Goal: Task Accomplishment & Management: Use online tool/utility

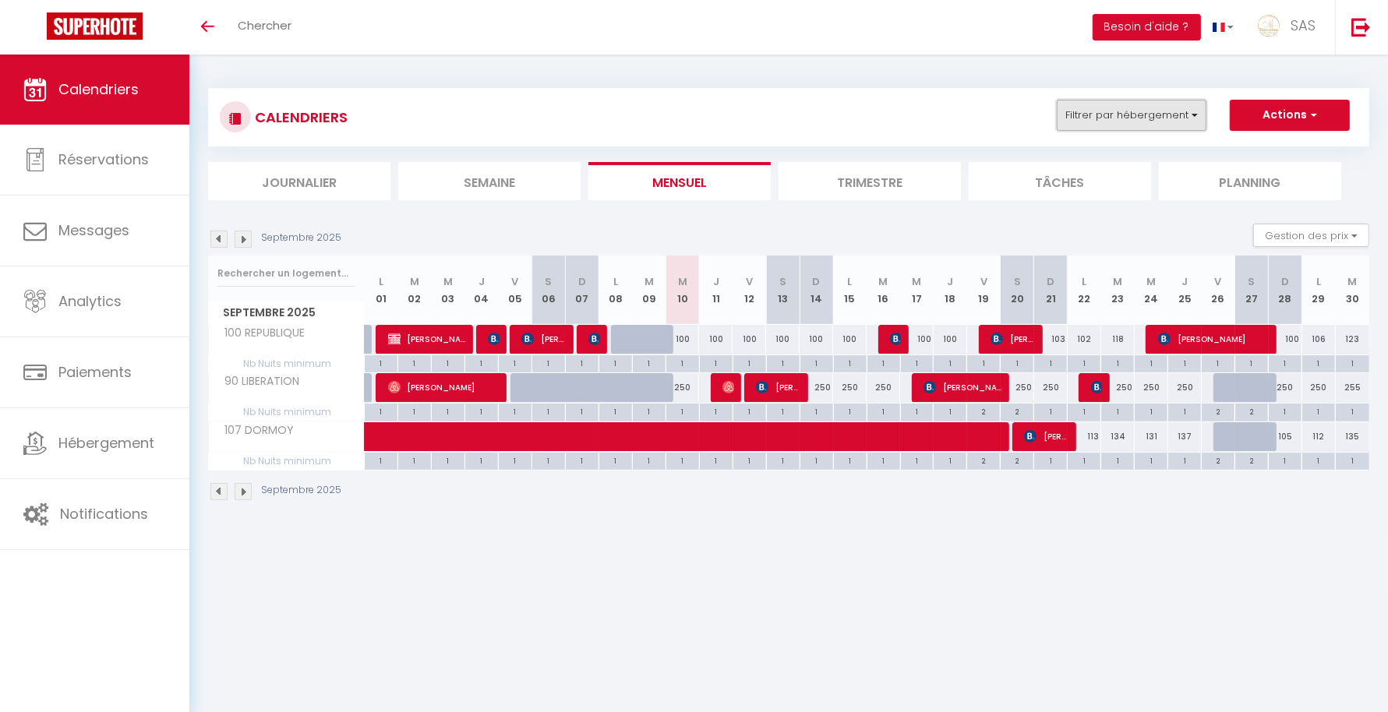
click at [1142, 122] on button "Filtrer par hébergement" at bounding box center [1132, 115] width 150 height 31
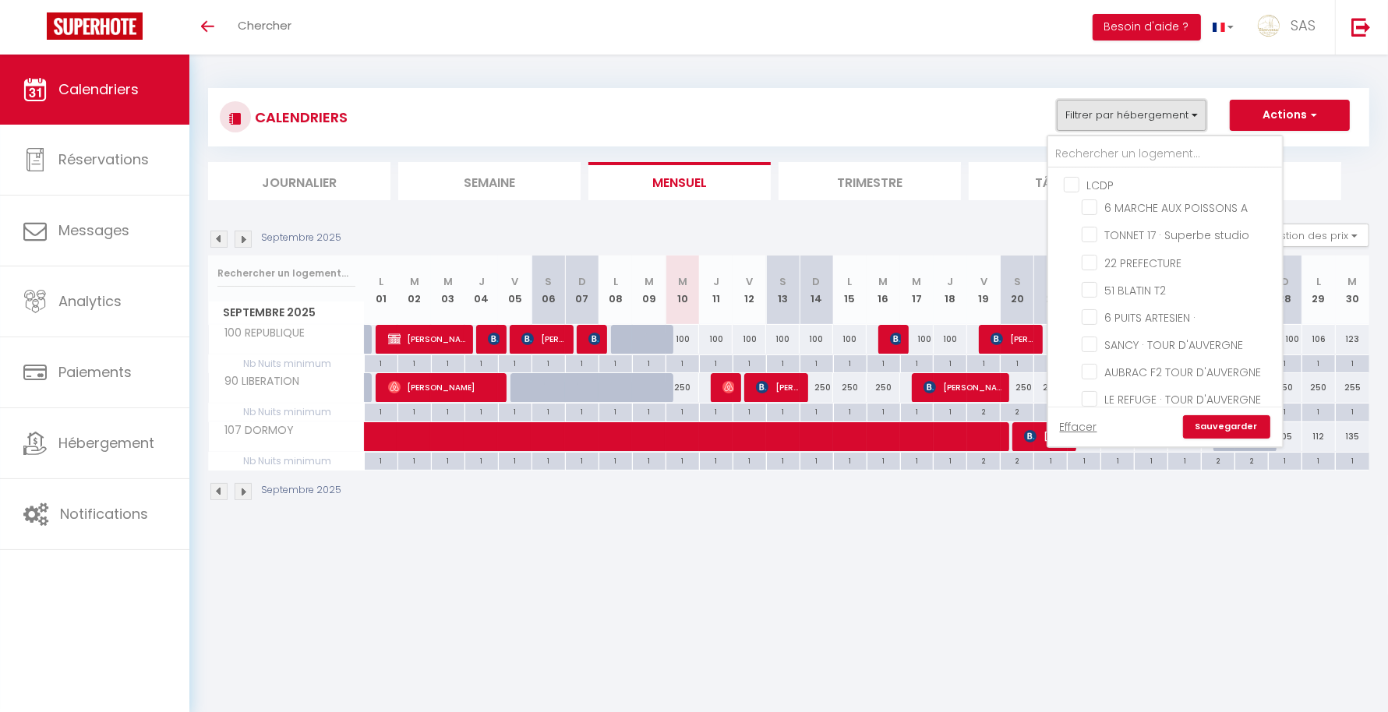
click at [1130, 112] on button "Filtrer par hébergement" at bounding box center [1132, 115] width 150 height 31
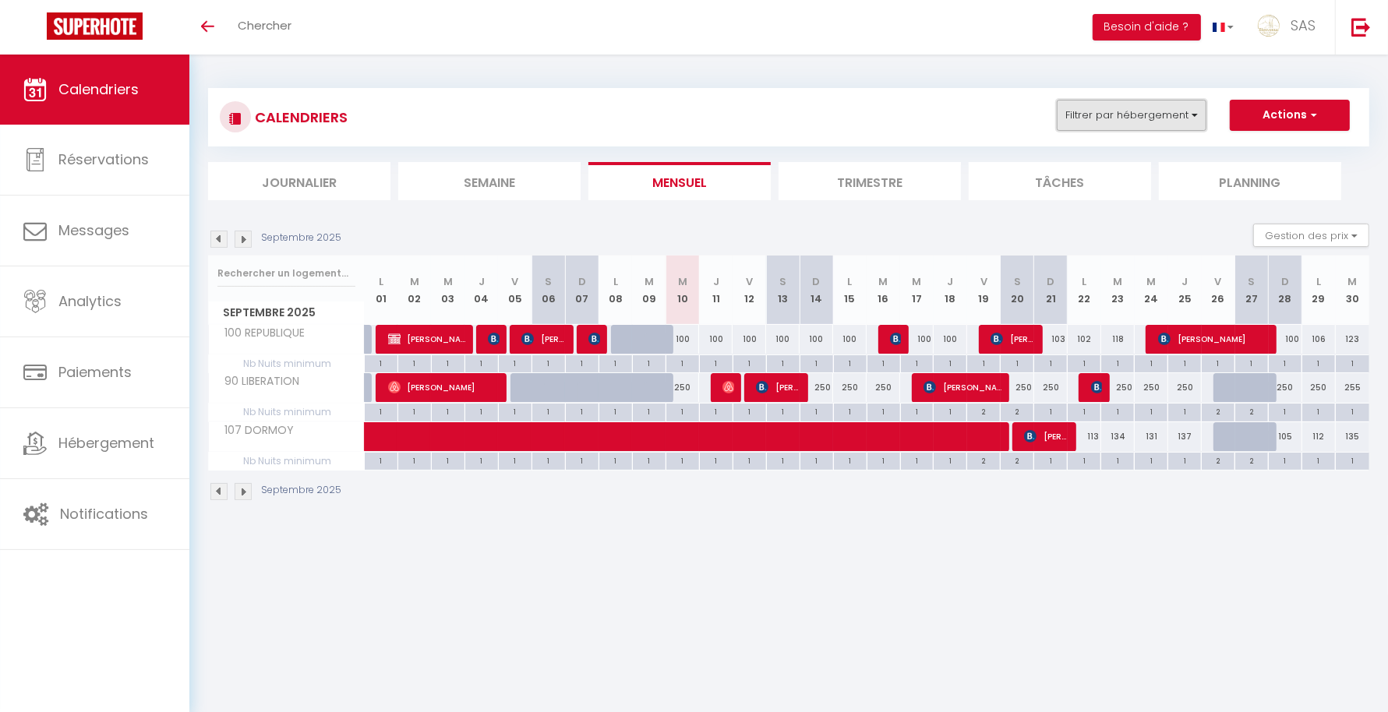
click at [1130, 112] on button "Filtrer par hébergement" at bounding box center [1132, 115] width 150 height 31
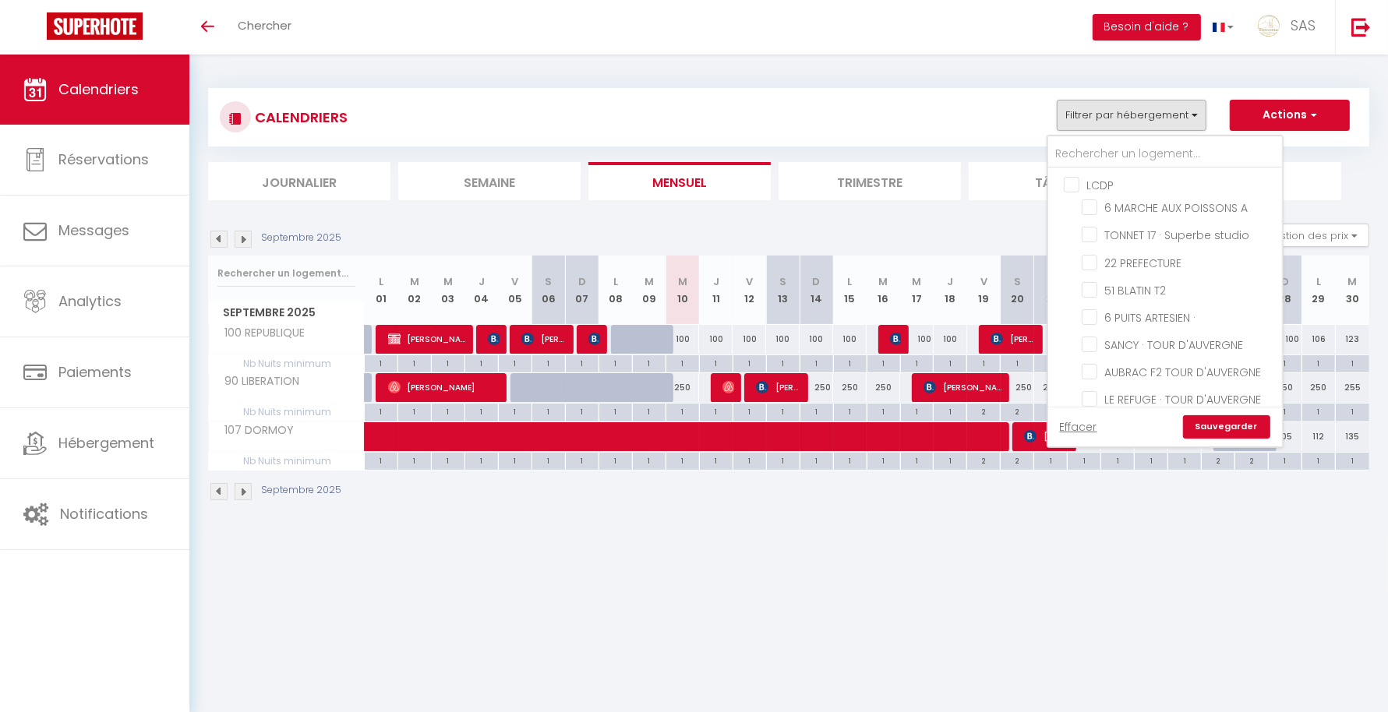
click at [1085, 177] on input "LCDP" at bounding box center [1181, 184] width 234 height 16
checkbox input "true"
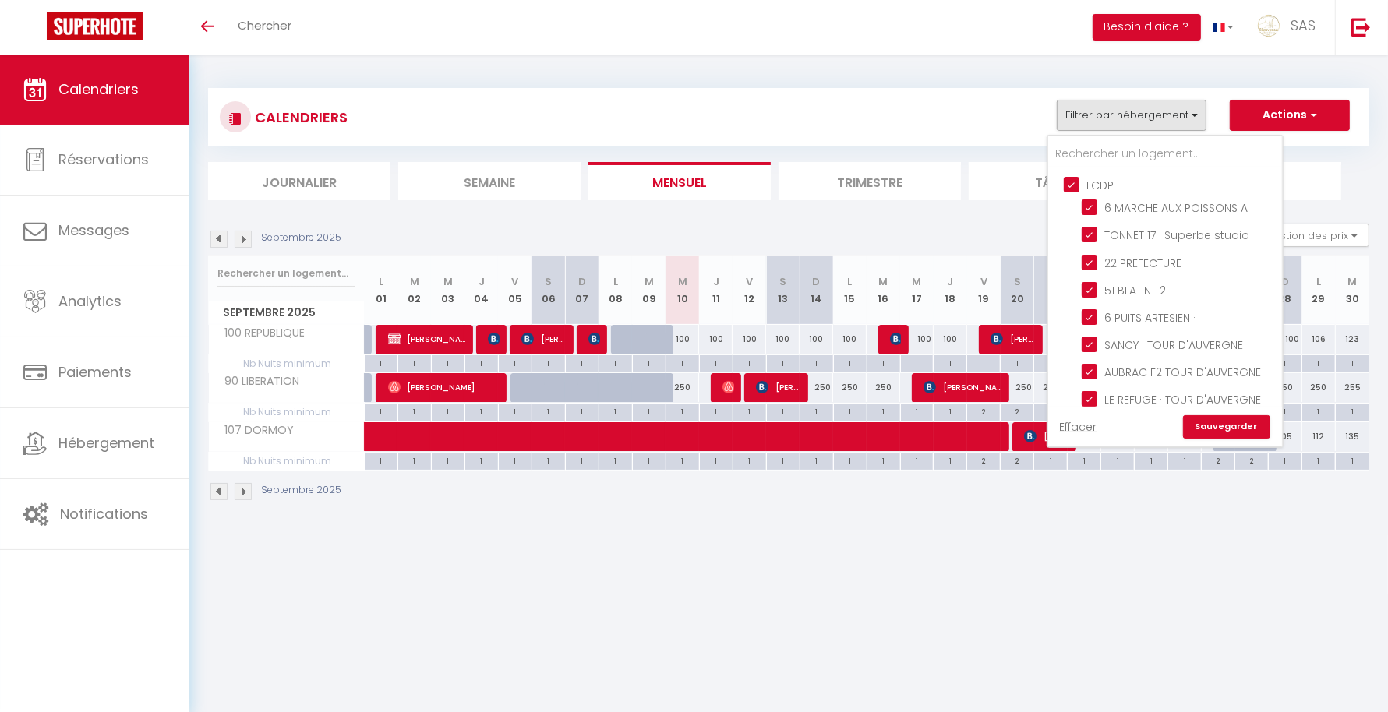
checkbox input "true"
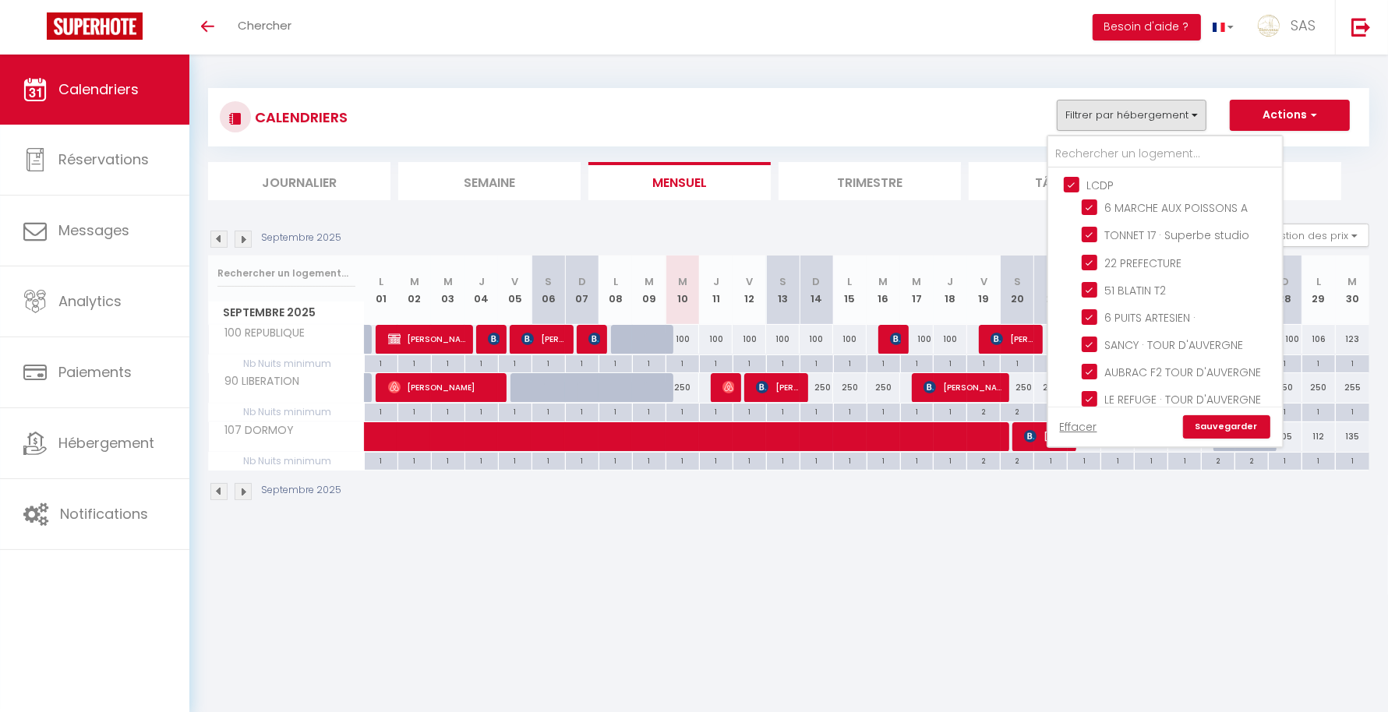
checkbox input "true"
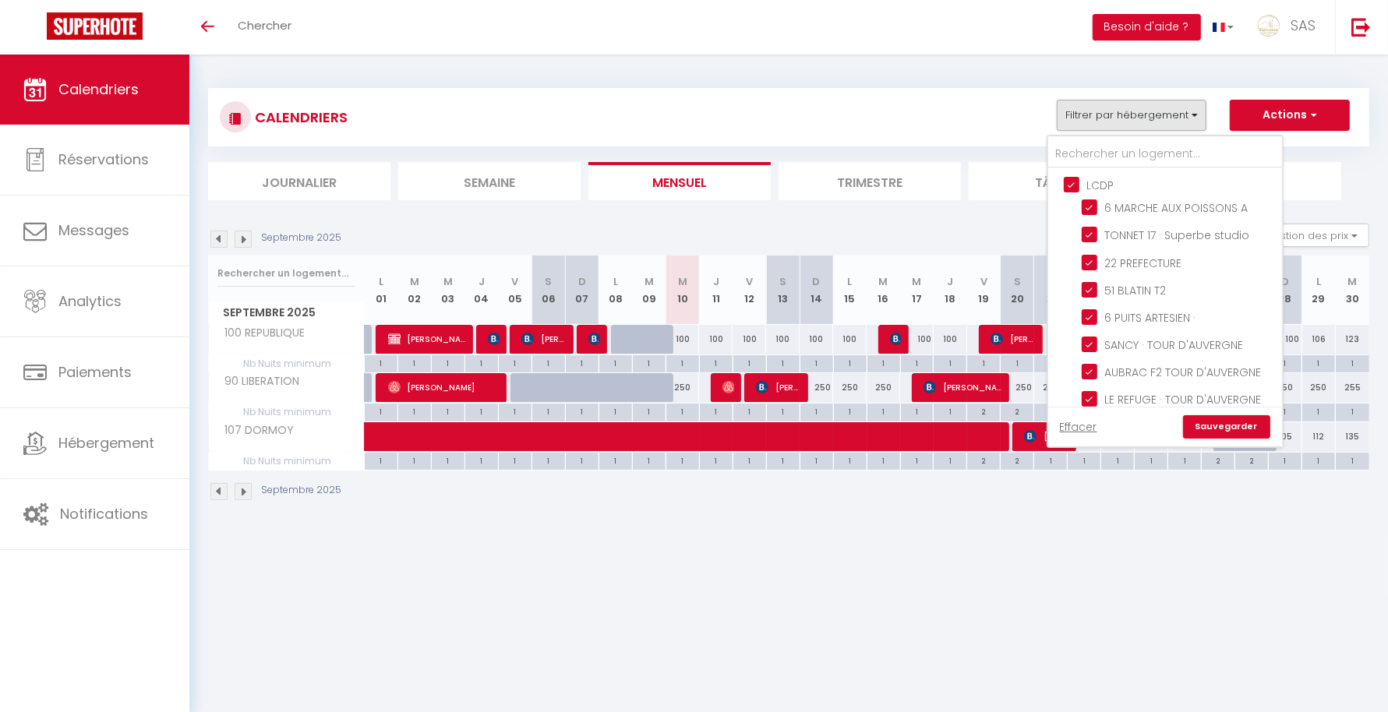
checkbox input "true"
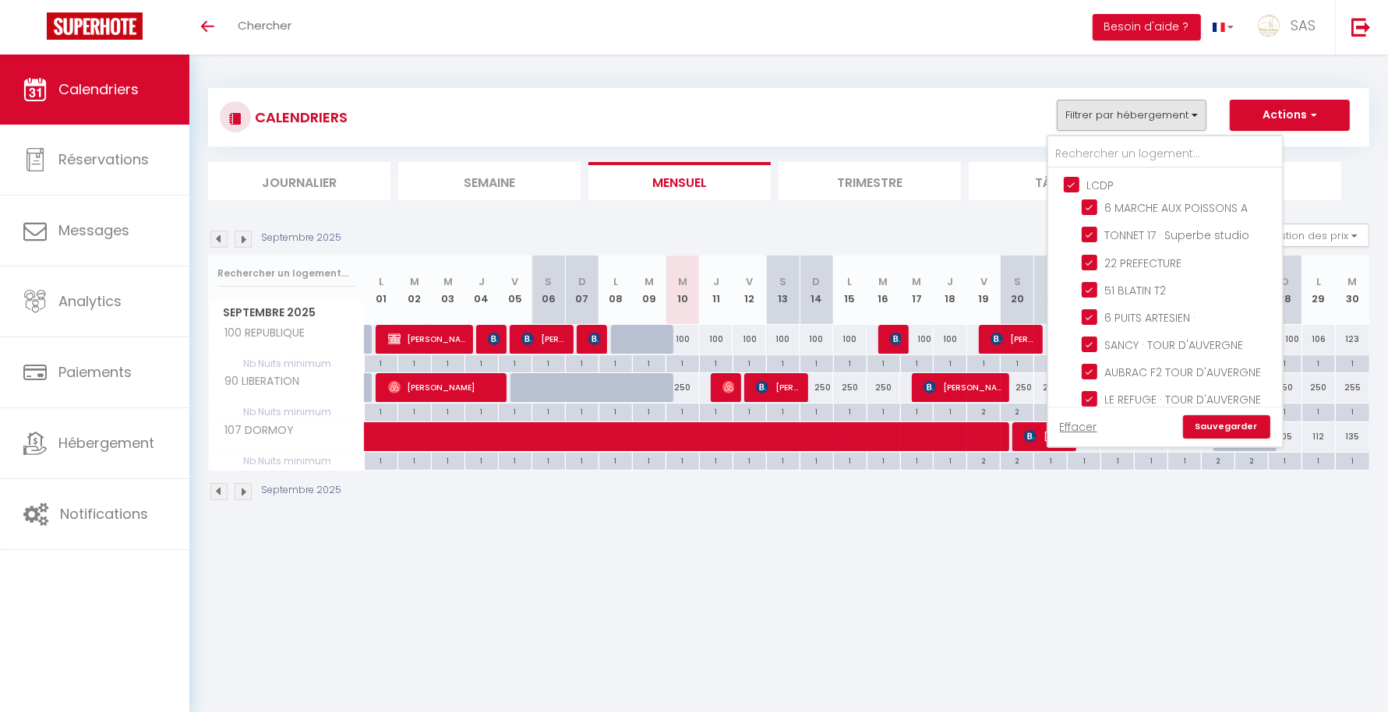
checkbox input "true"
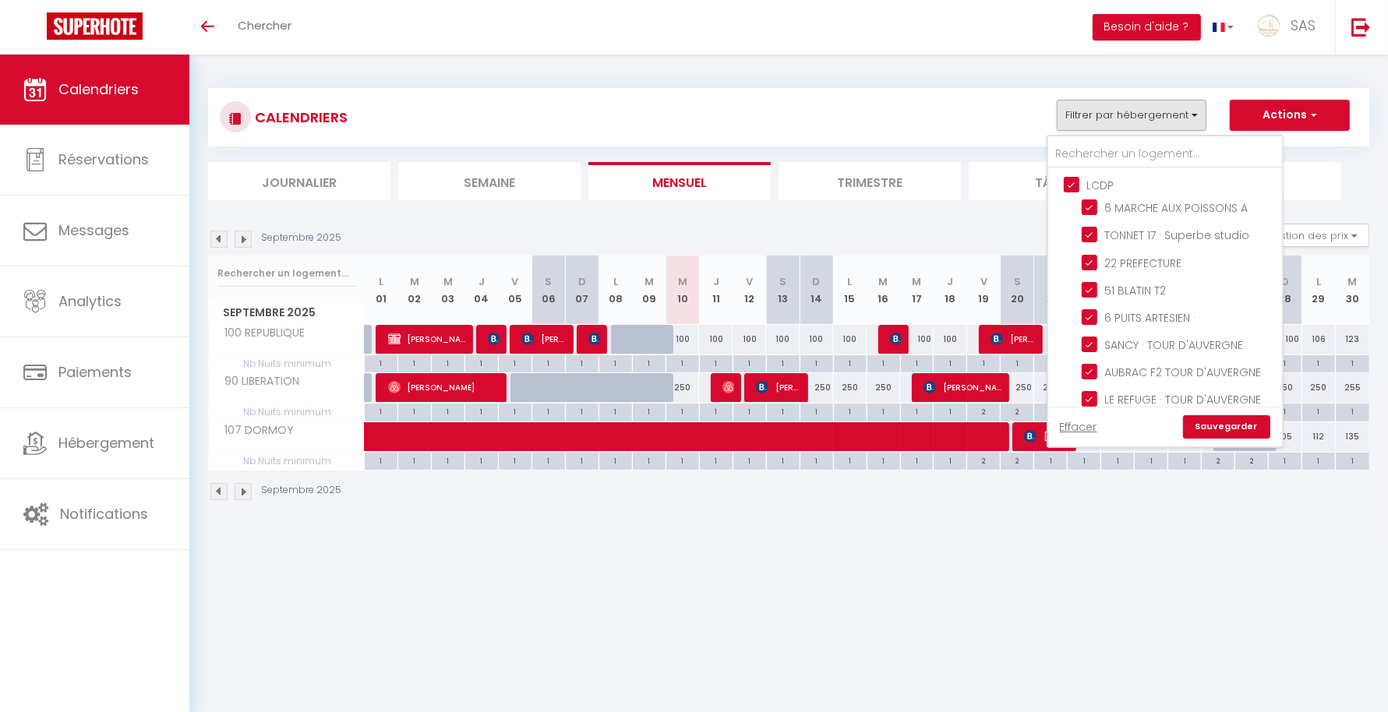
checkbox input "true"
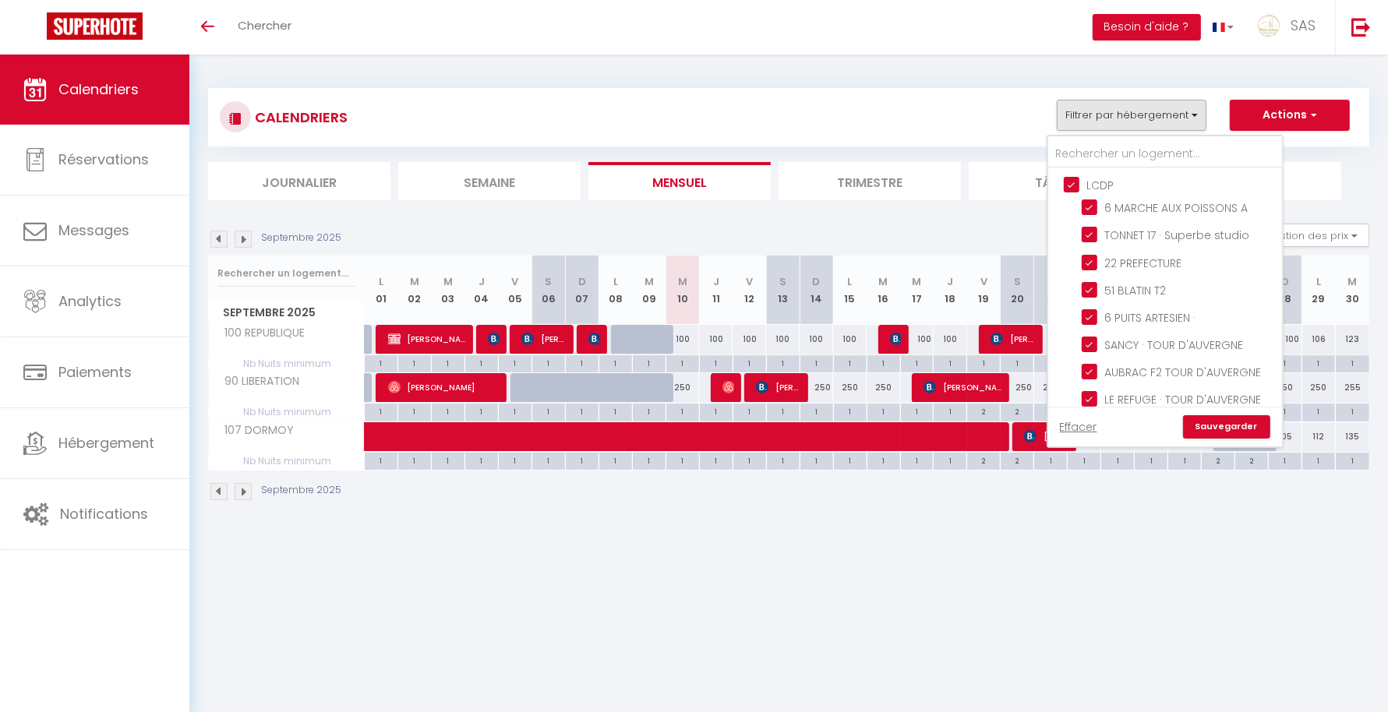
checkbox input "true"
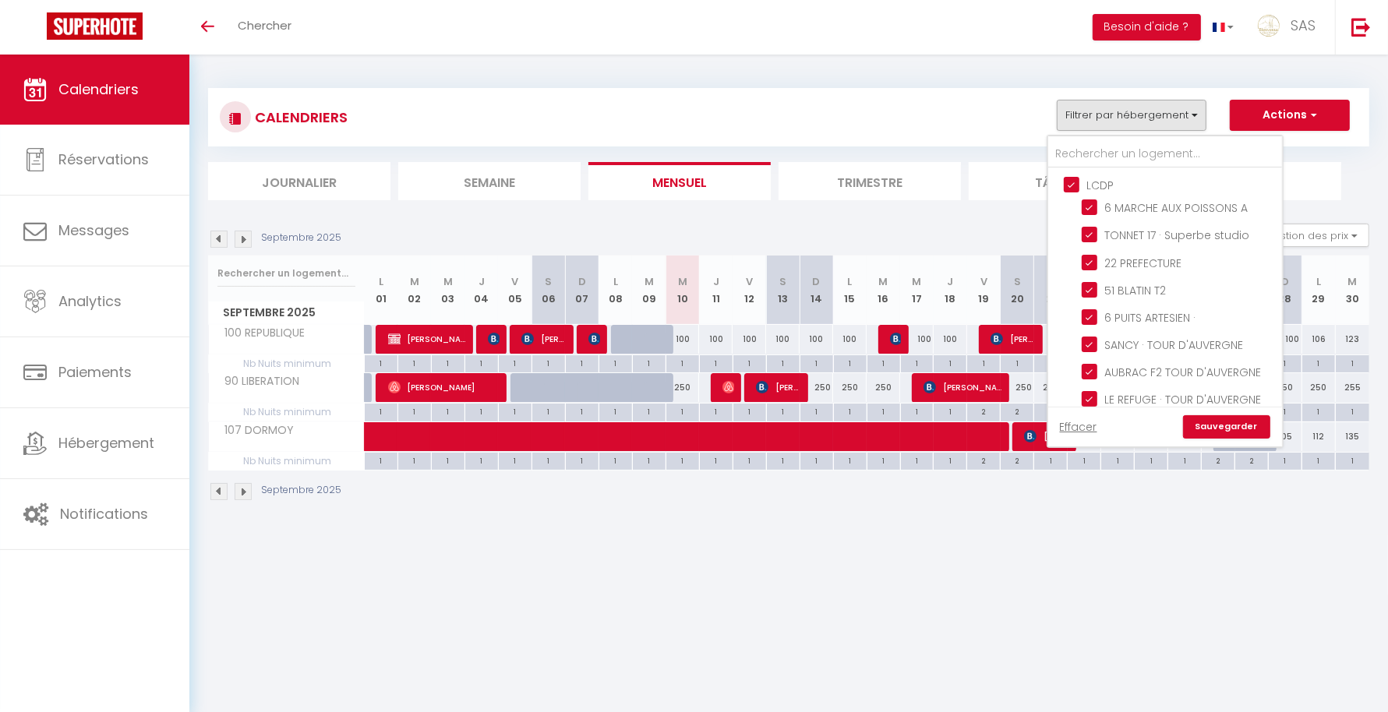
checkbox input "true"
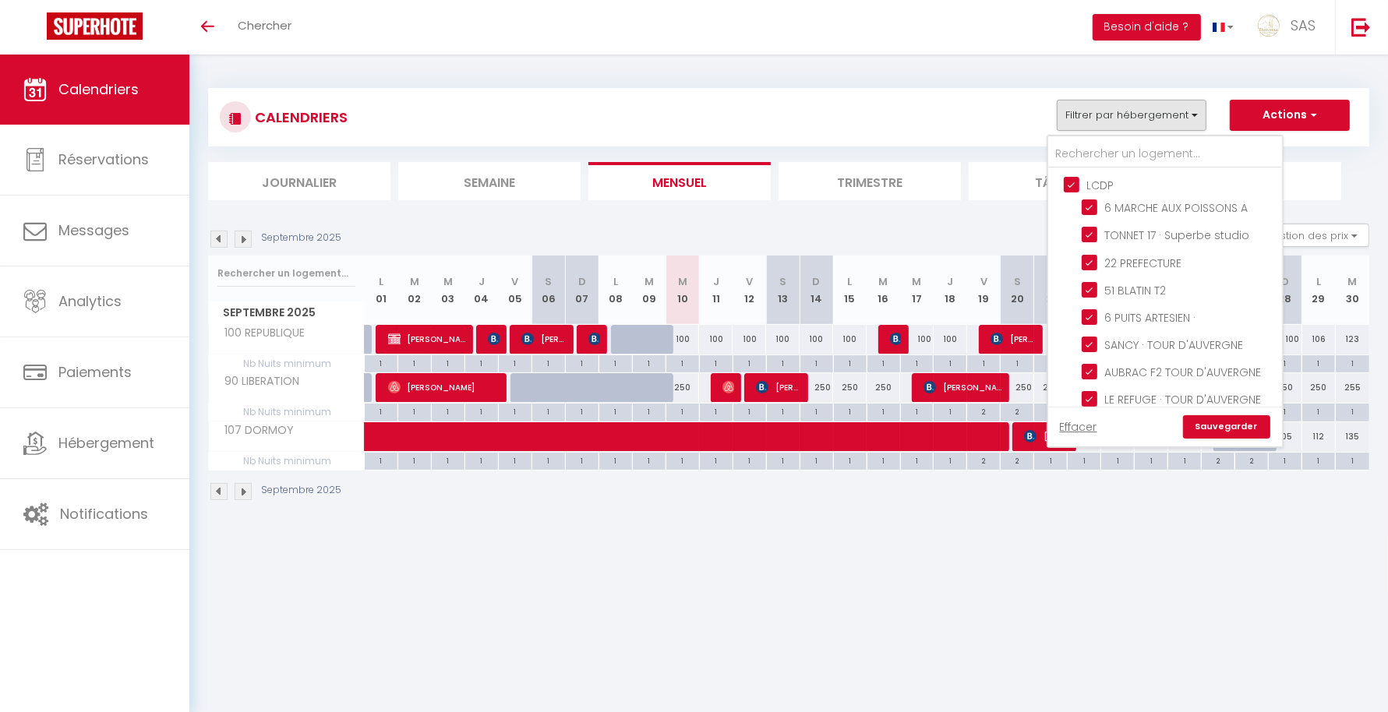
checkbox input "true"
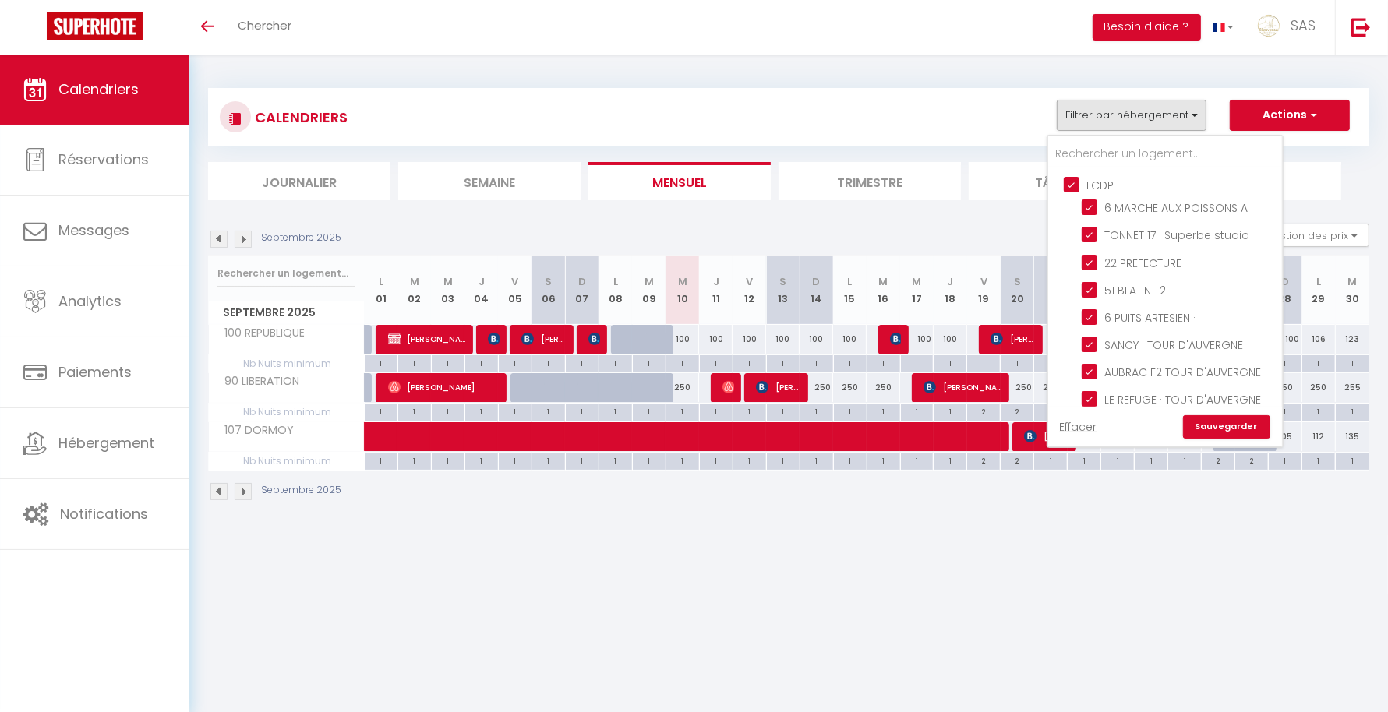
checkbox input "true"
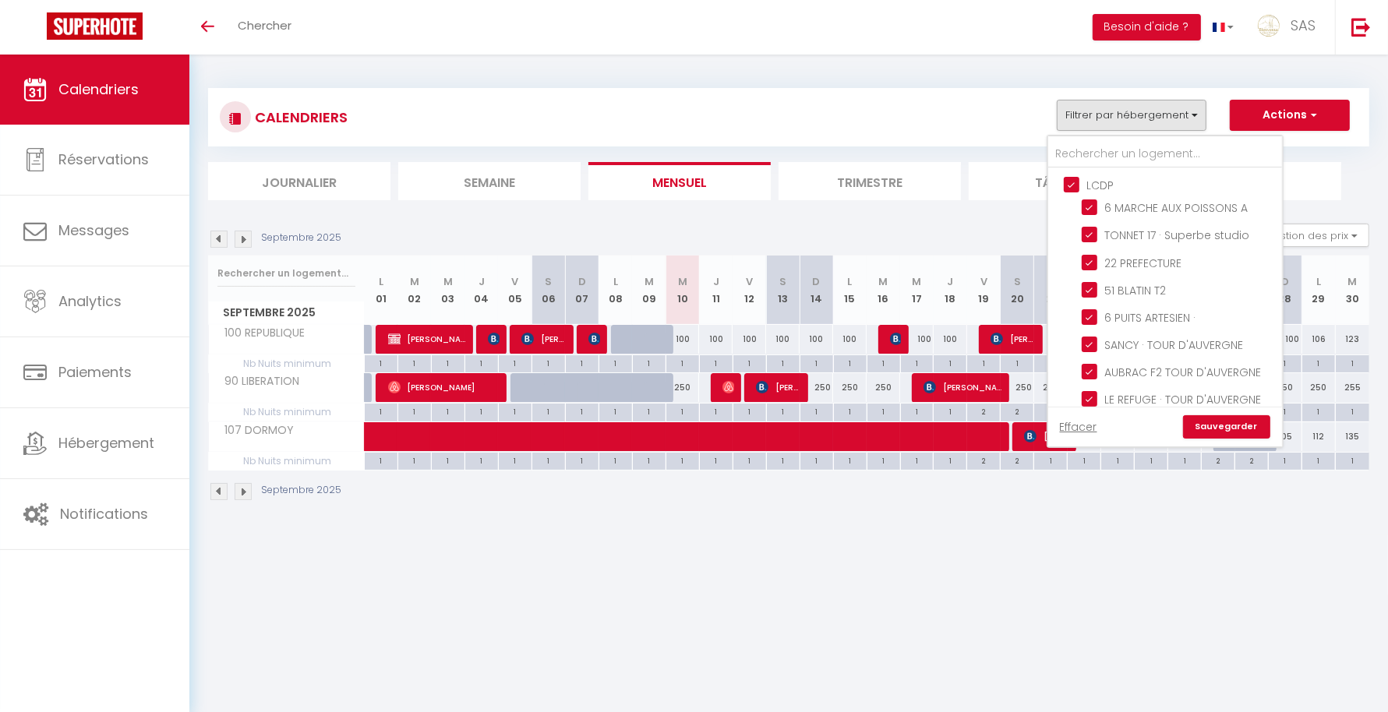
checkbox input "true"
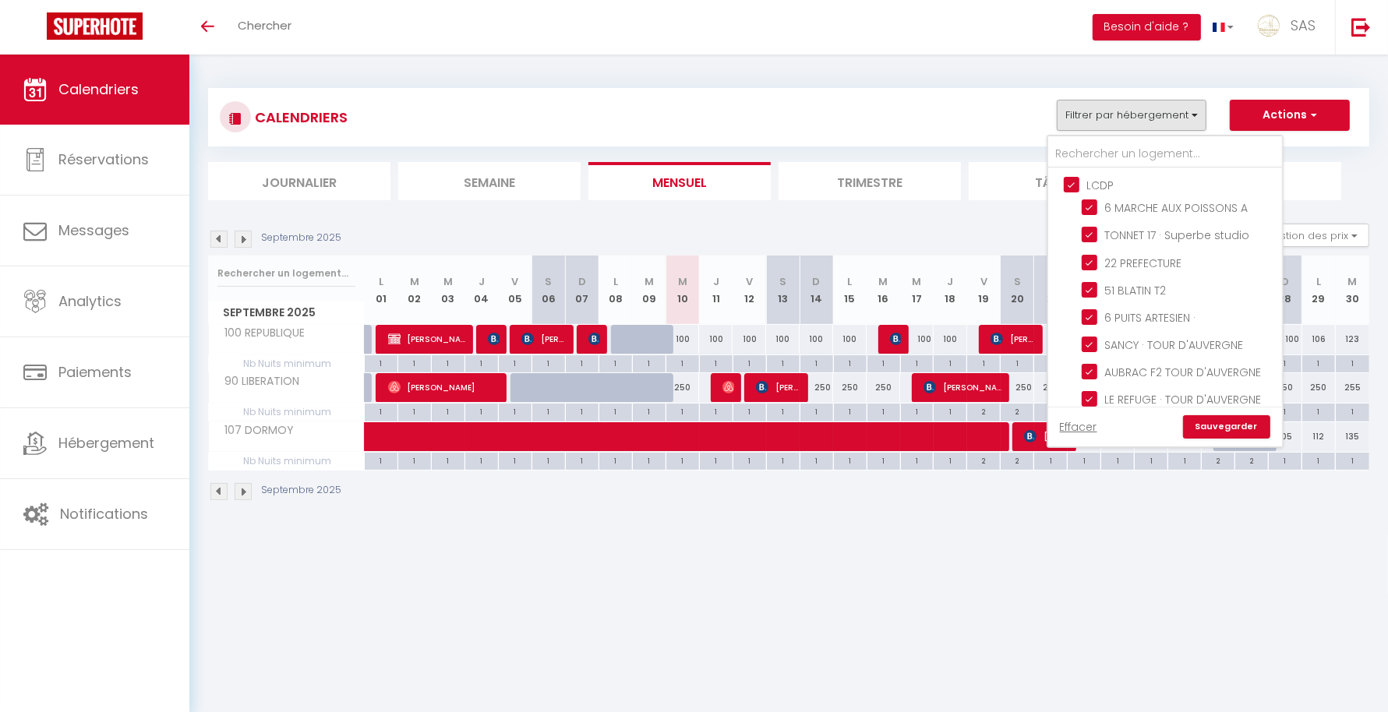
checkbox input "true"
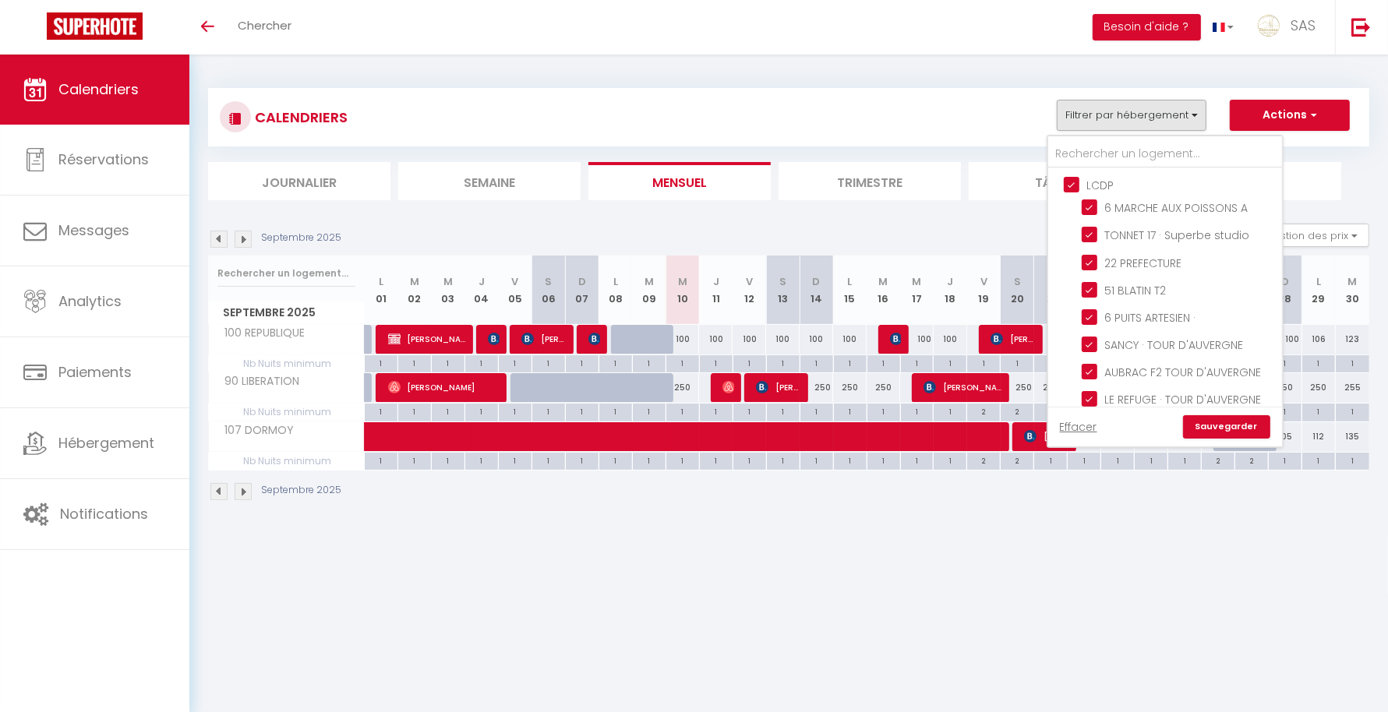
checkbox input "false"
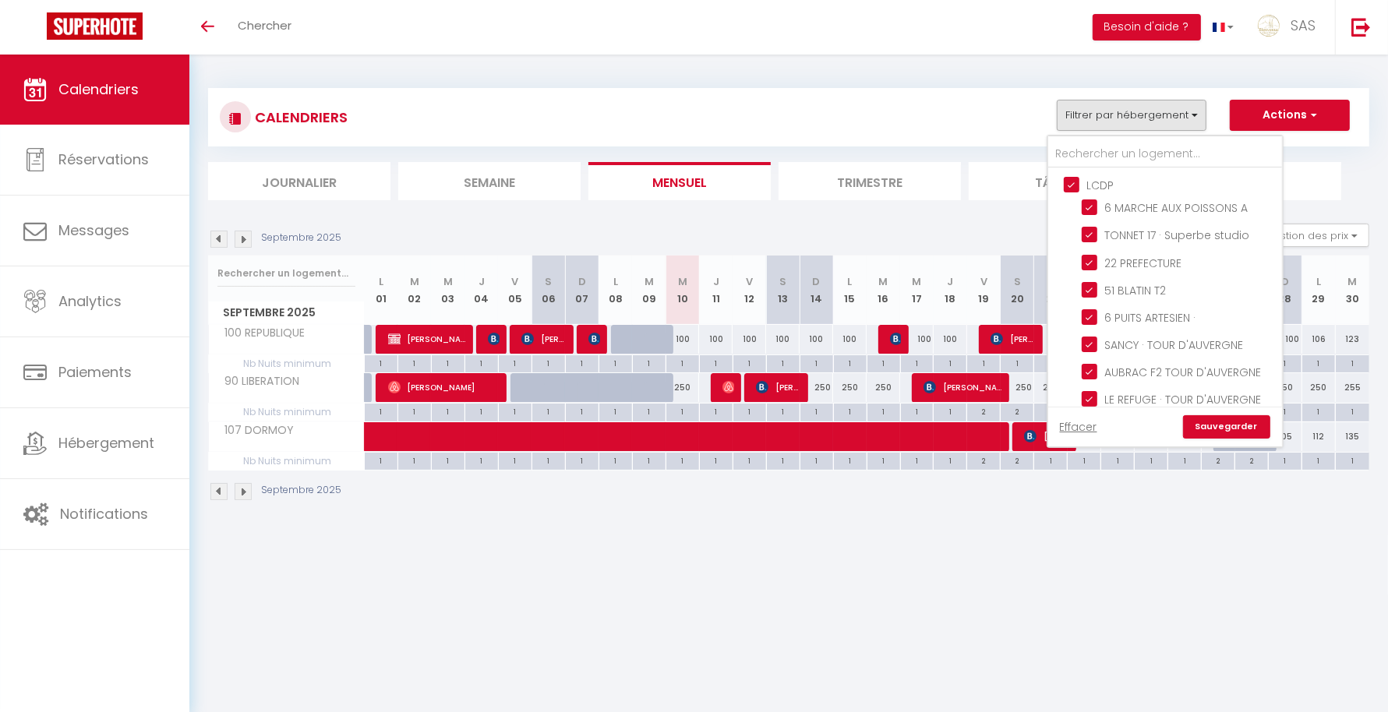
checkbox input "false"
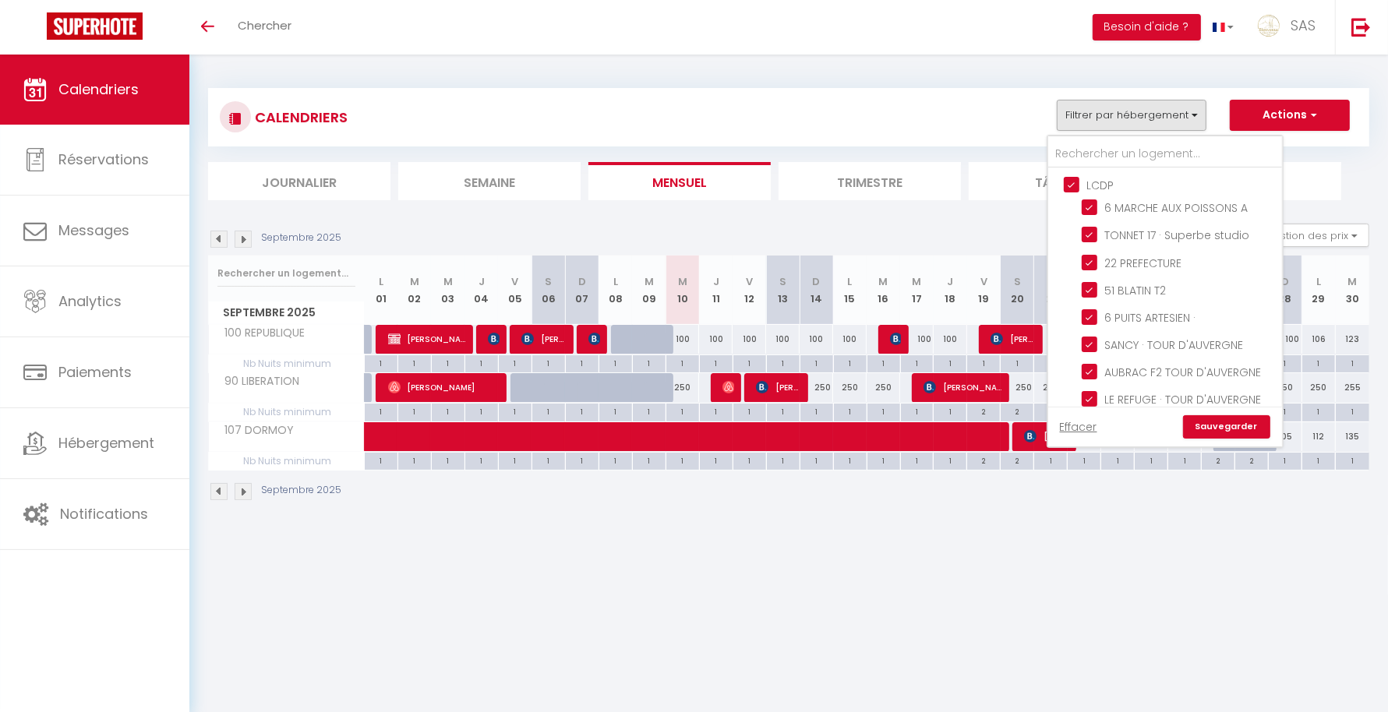
checkbox input "false"
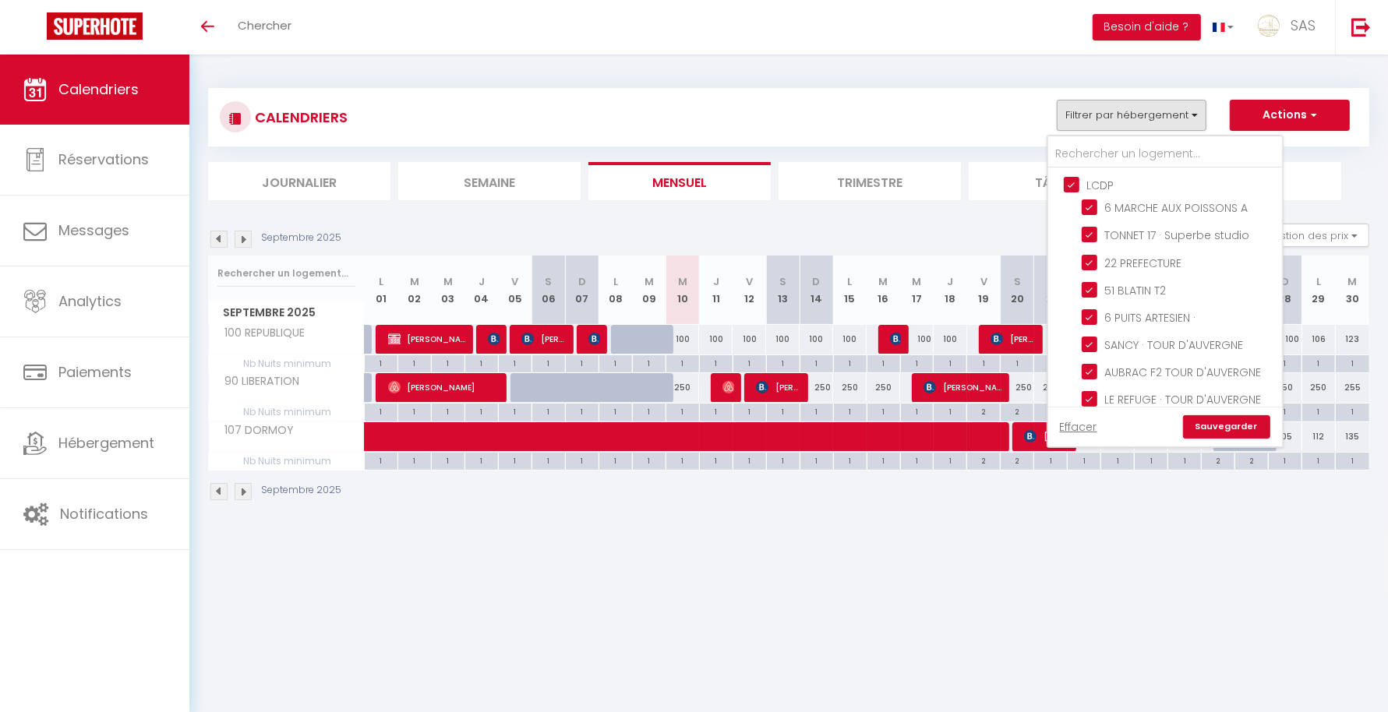
checkbox input "false"
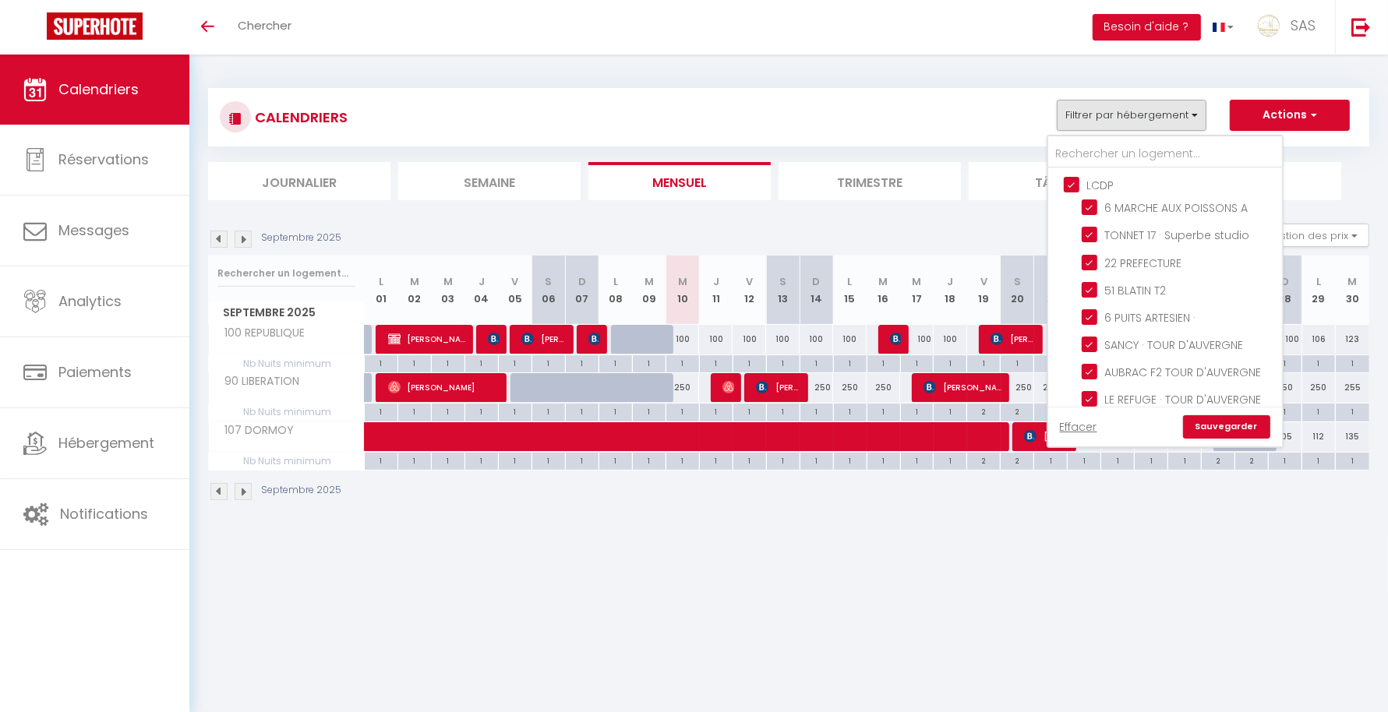
checkbox input "false"
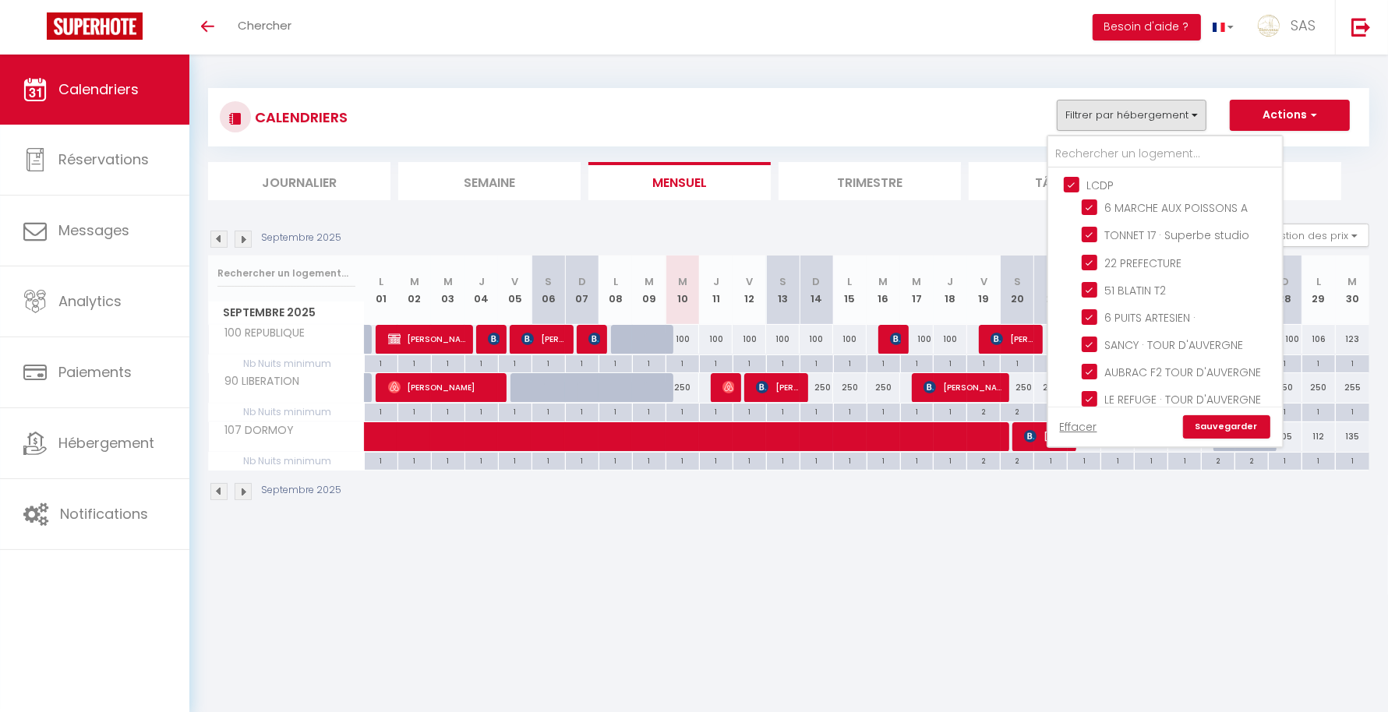
checkbox input "false"
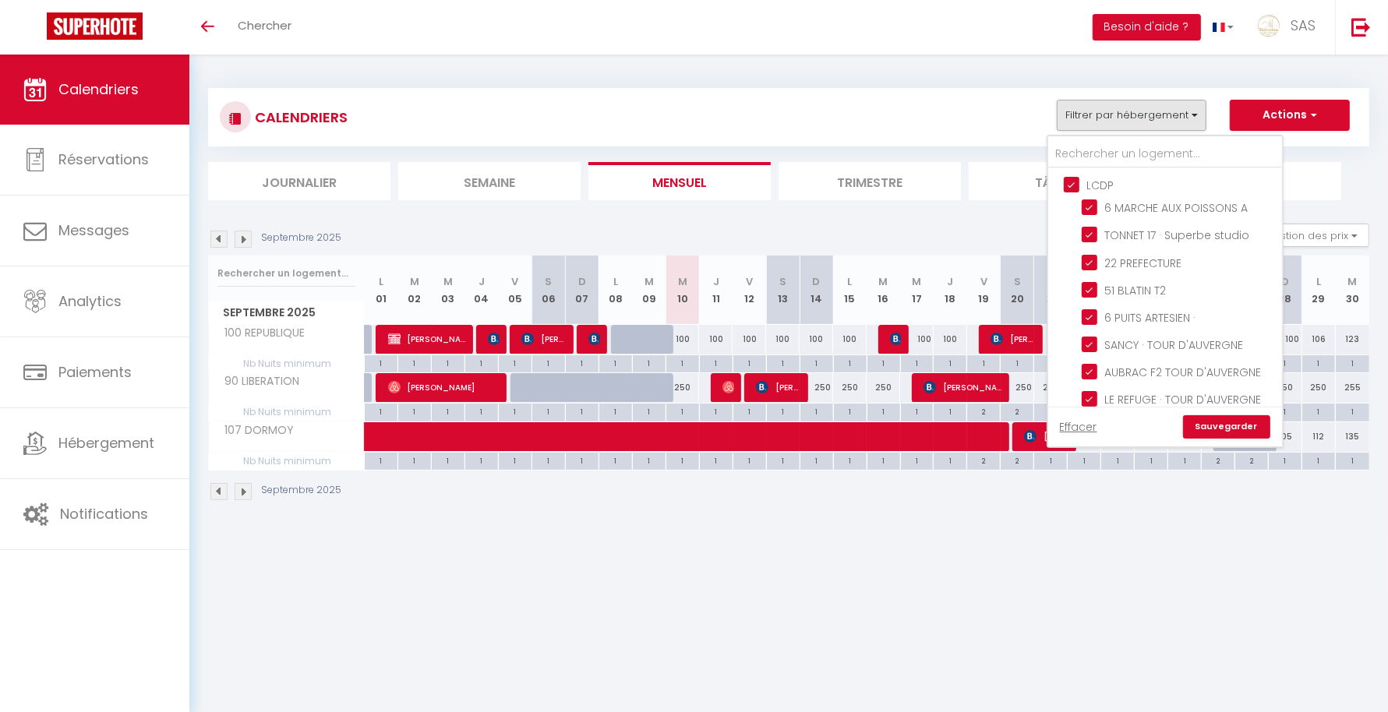
checkbox input "false"
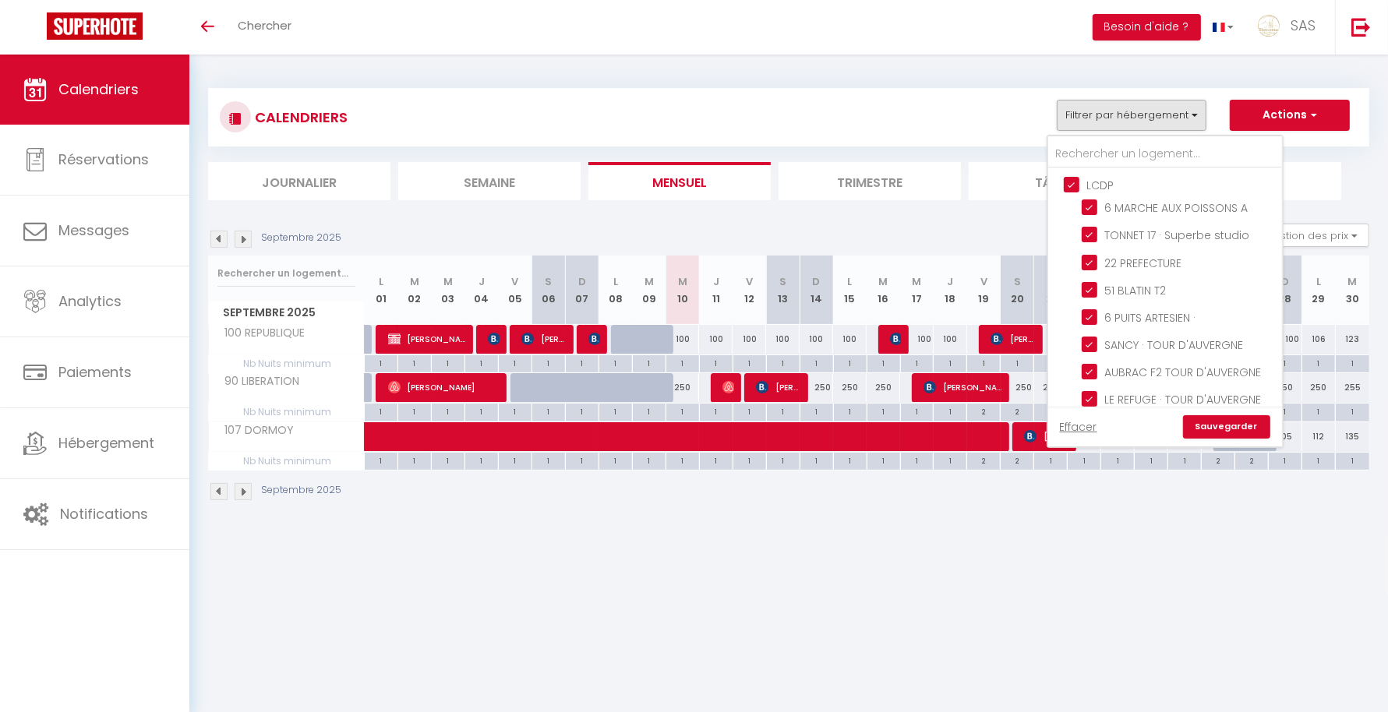
checkbox input "false"
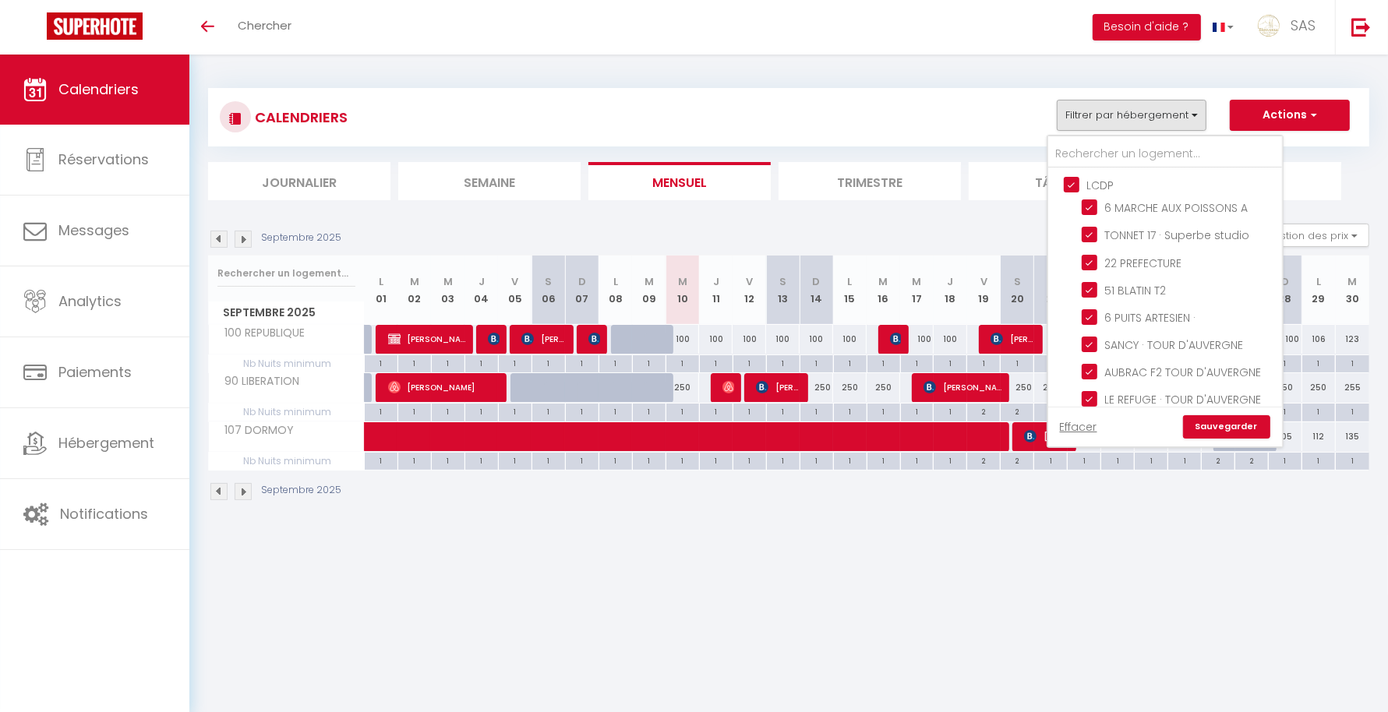
checkbox input "false"
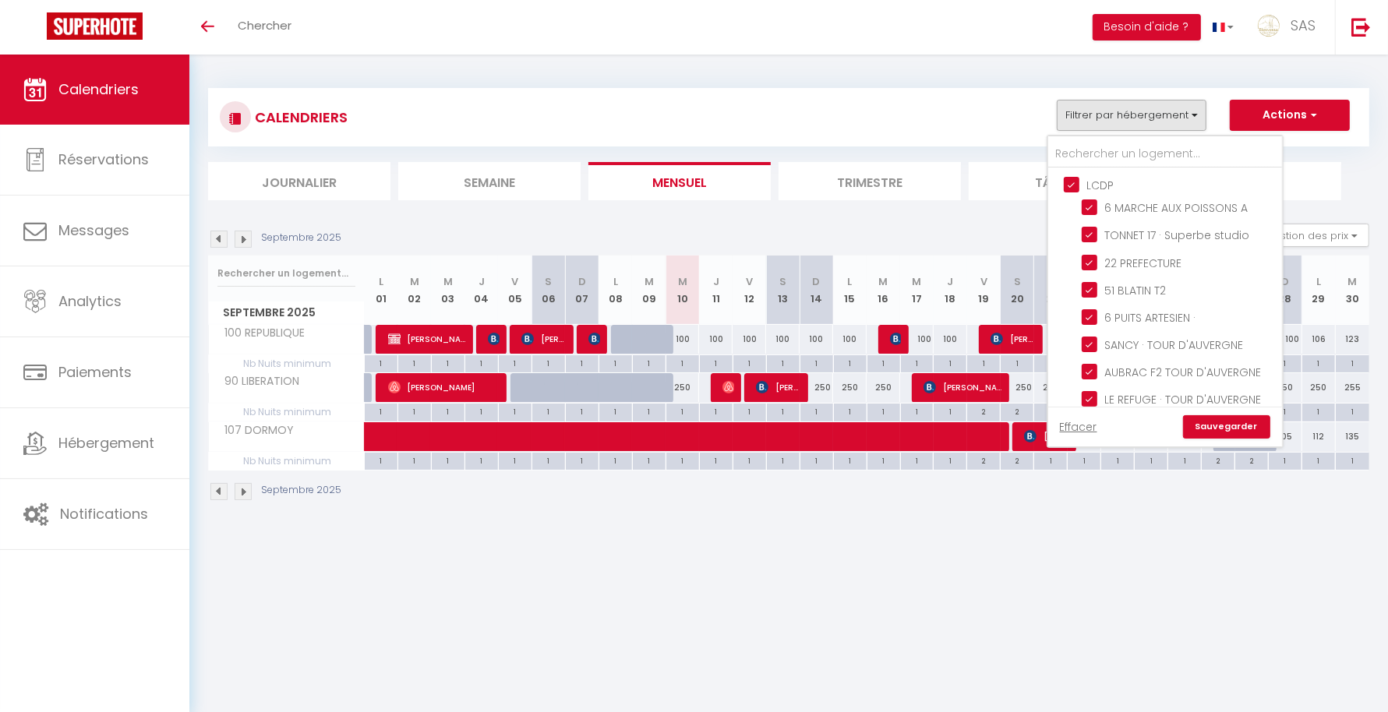
checkbox input "false"
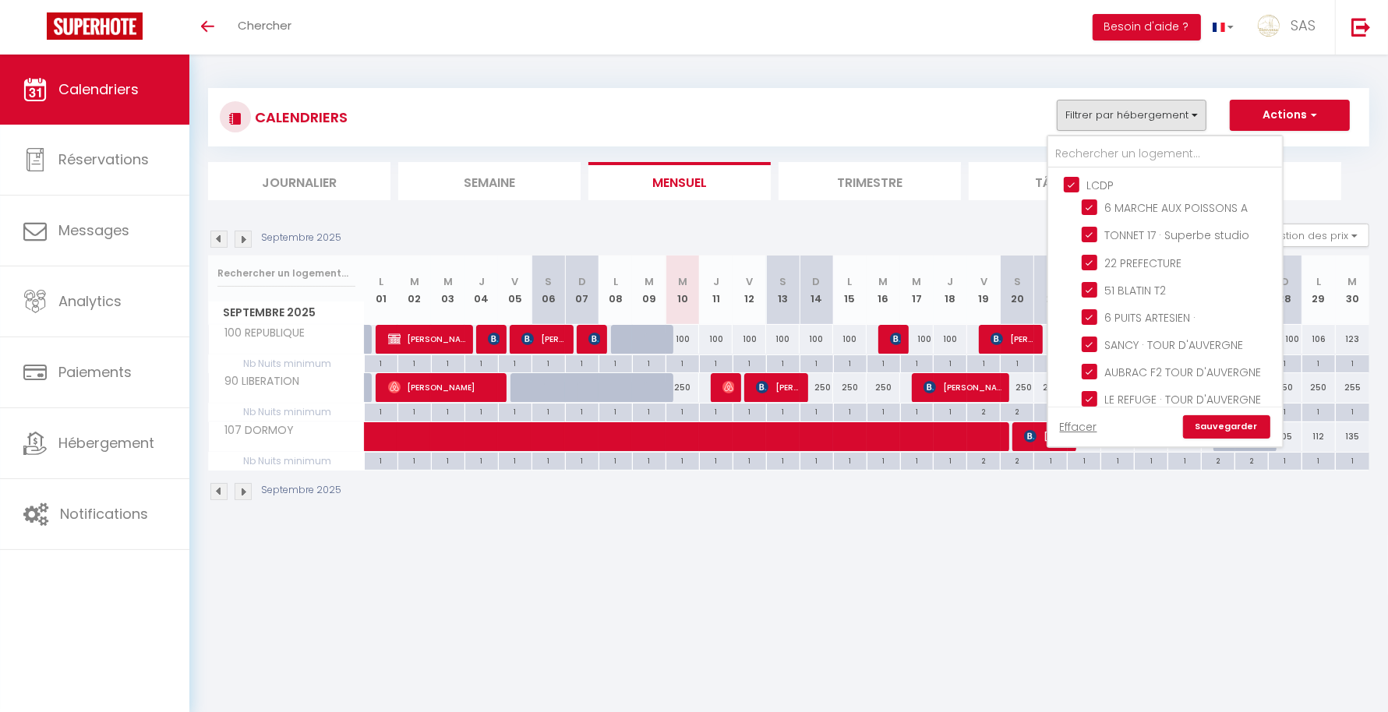
checkbox input "false"
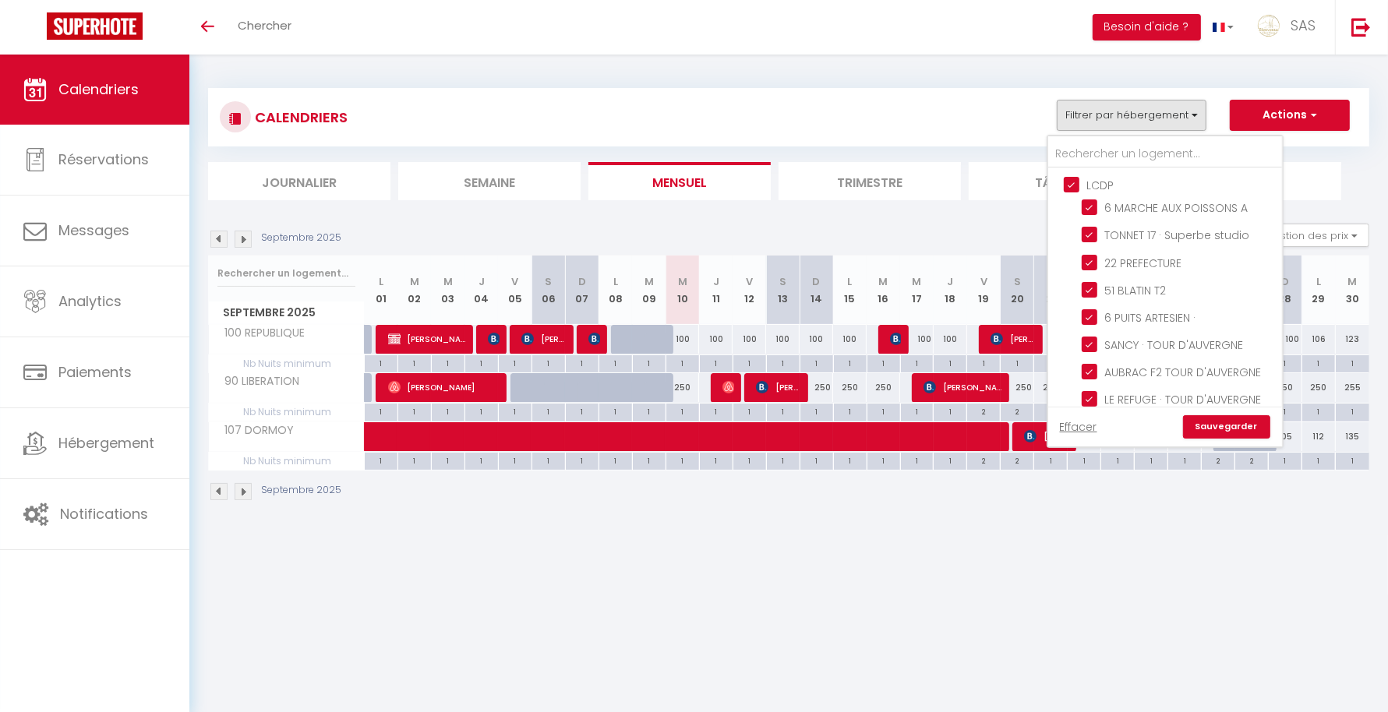
checkbox input "false"
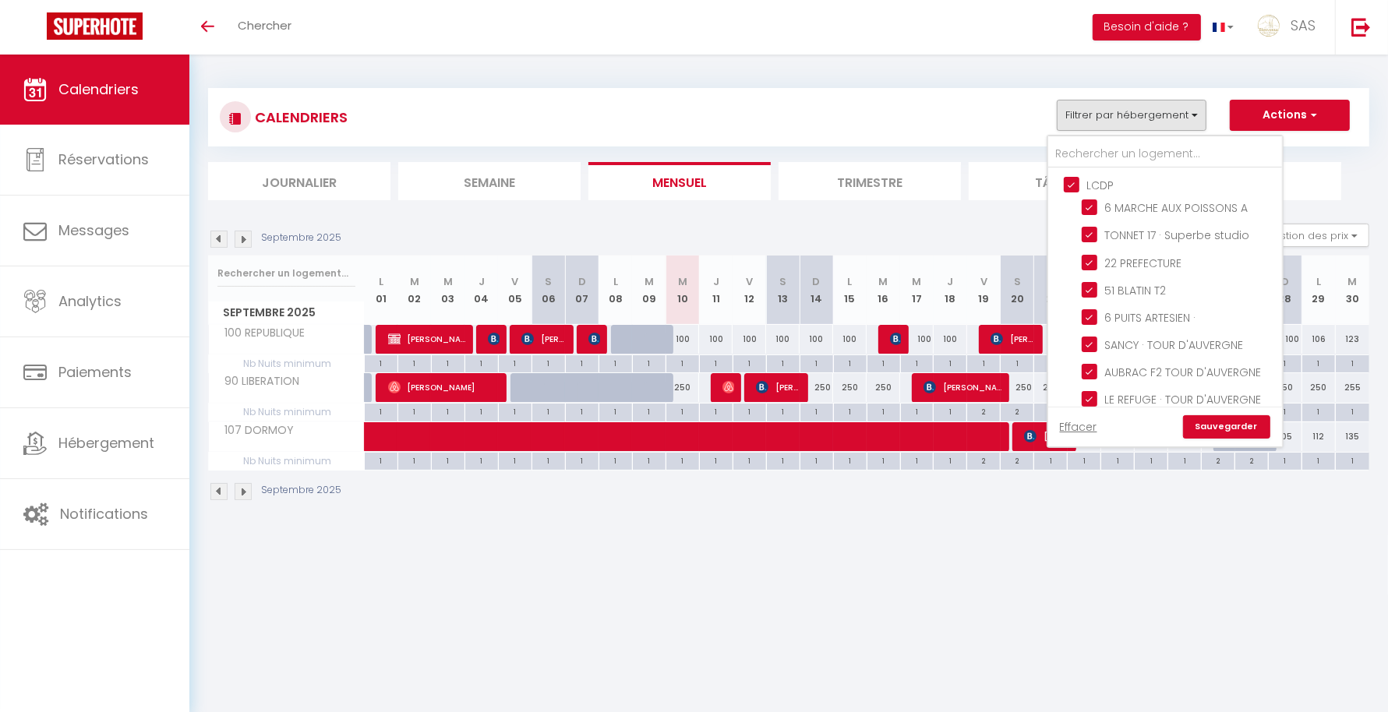
checkbox input "false"
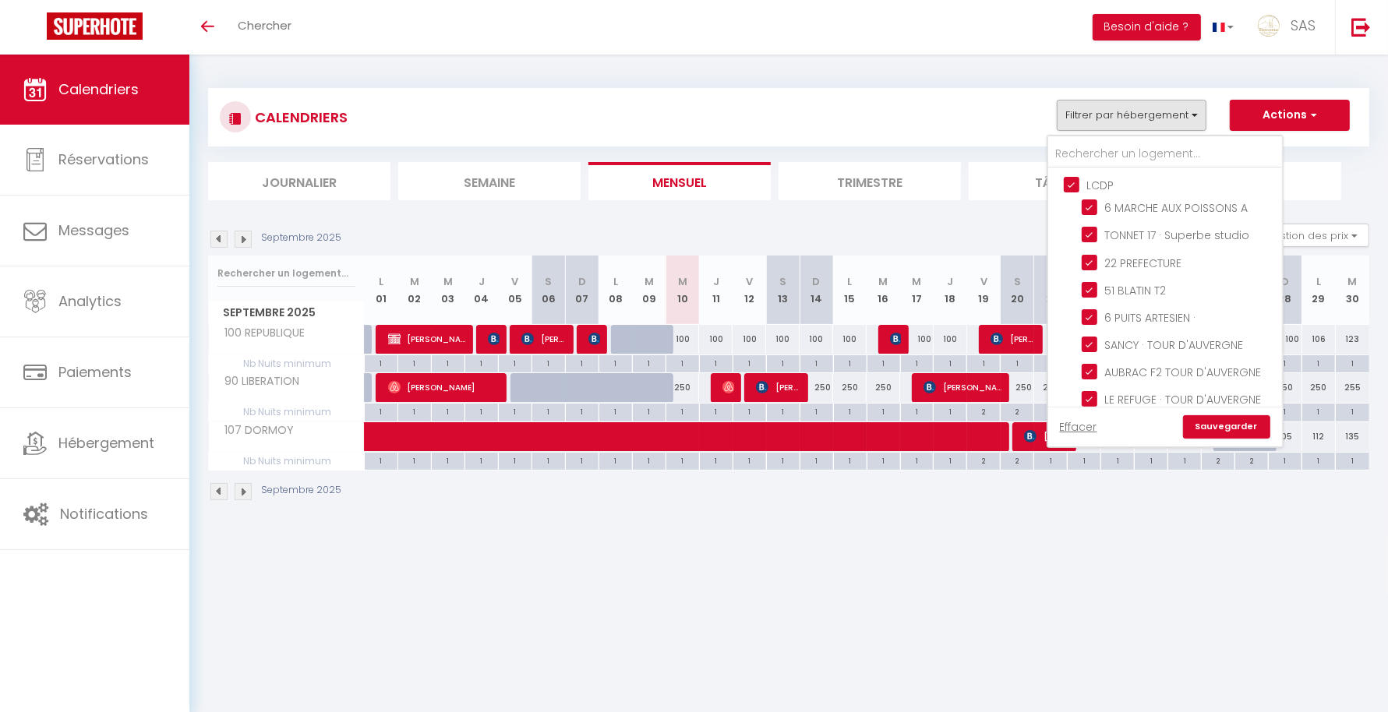
checkbox input "false"
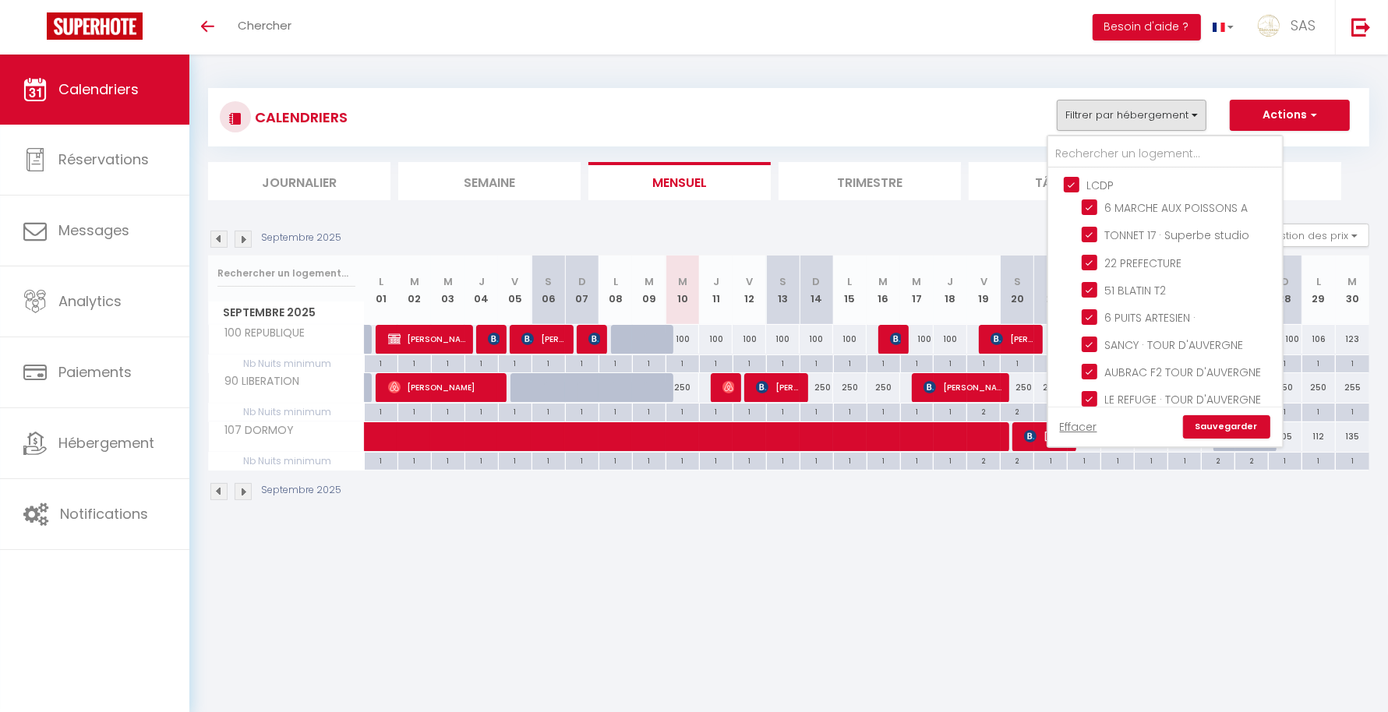
checkbox input "false"
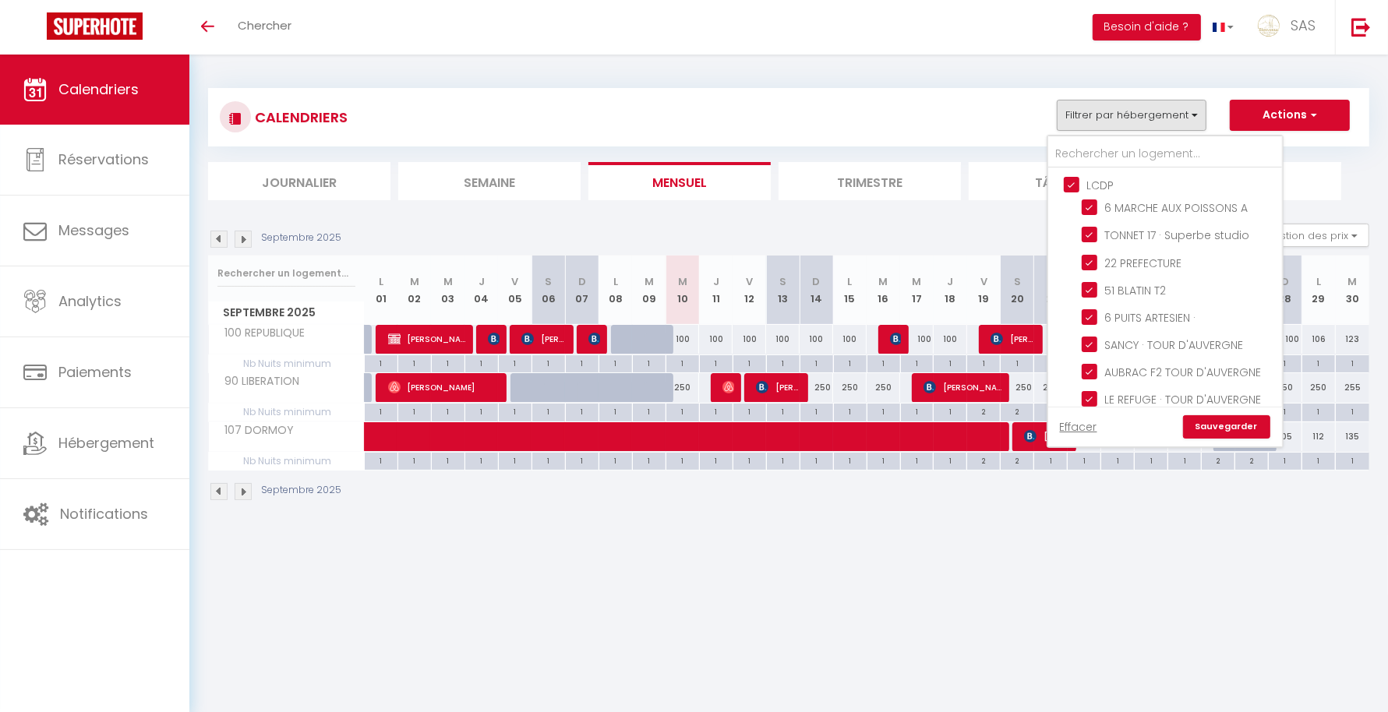
checkbox input "false"
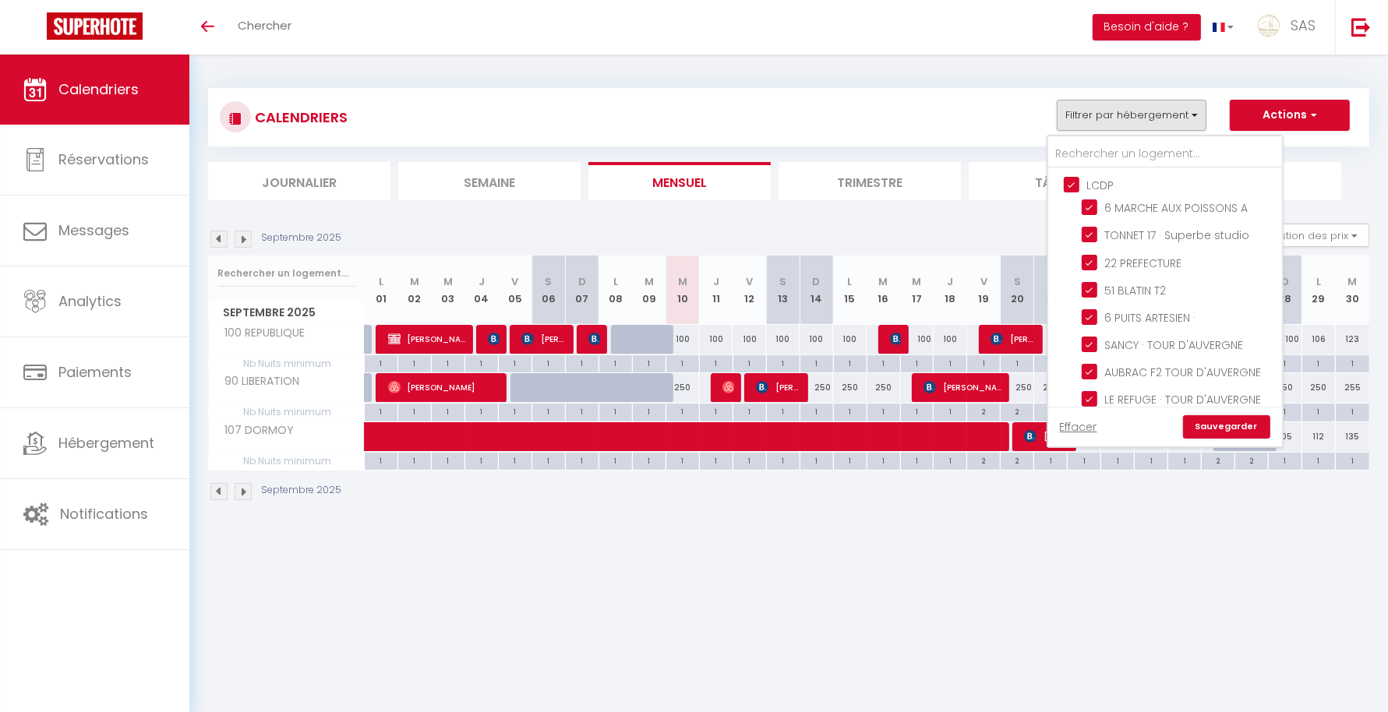
checkbox input "false"
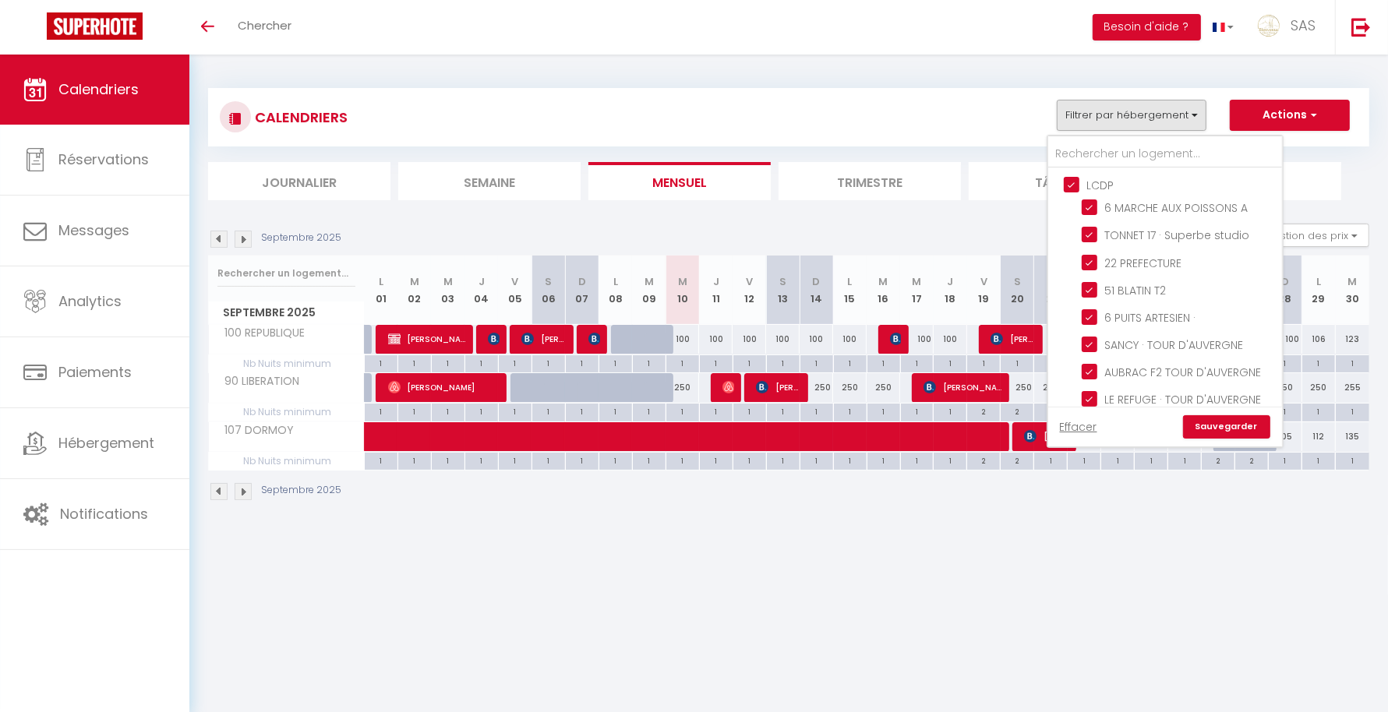
checkbox input "false"
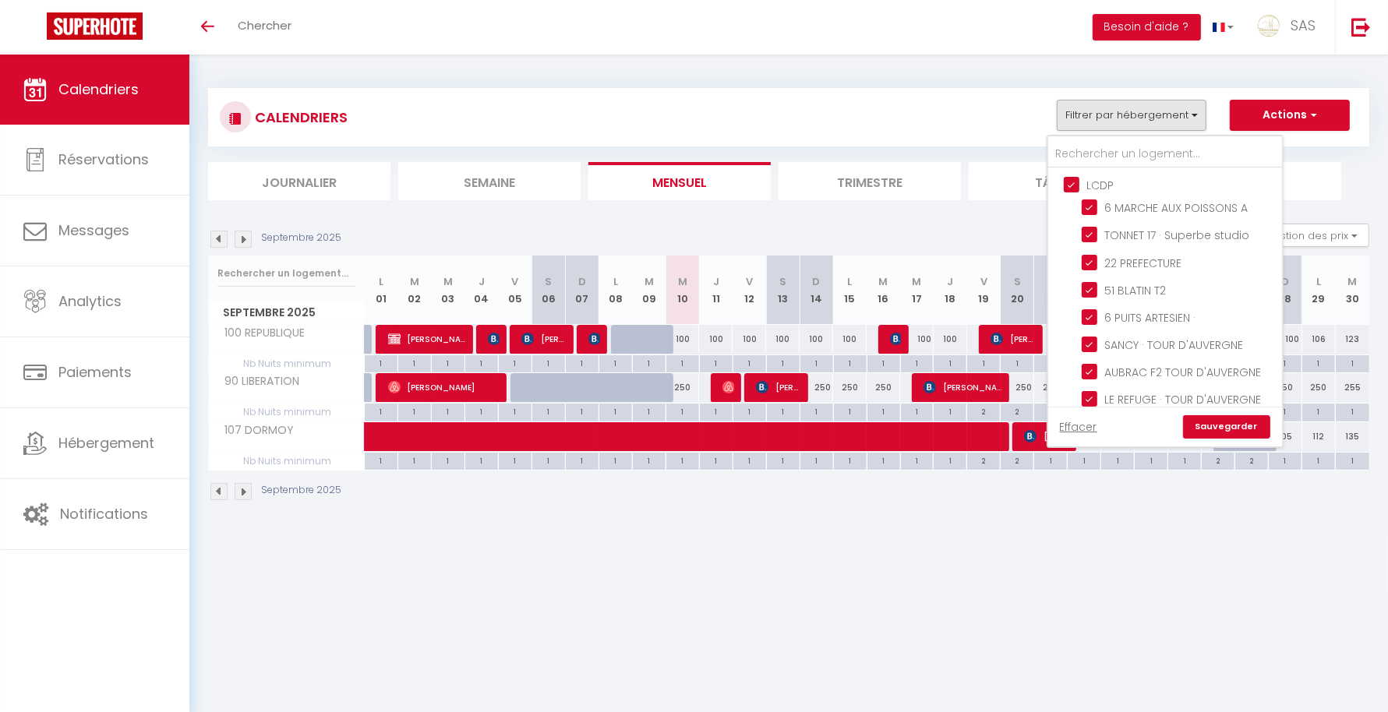
checkbox input "false"
checkbox input "true"
checkbox input "false"
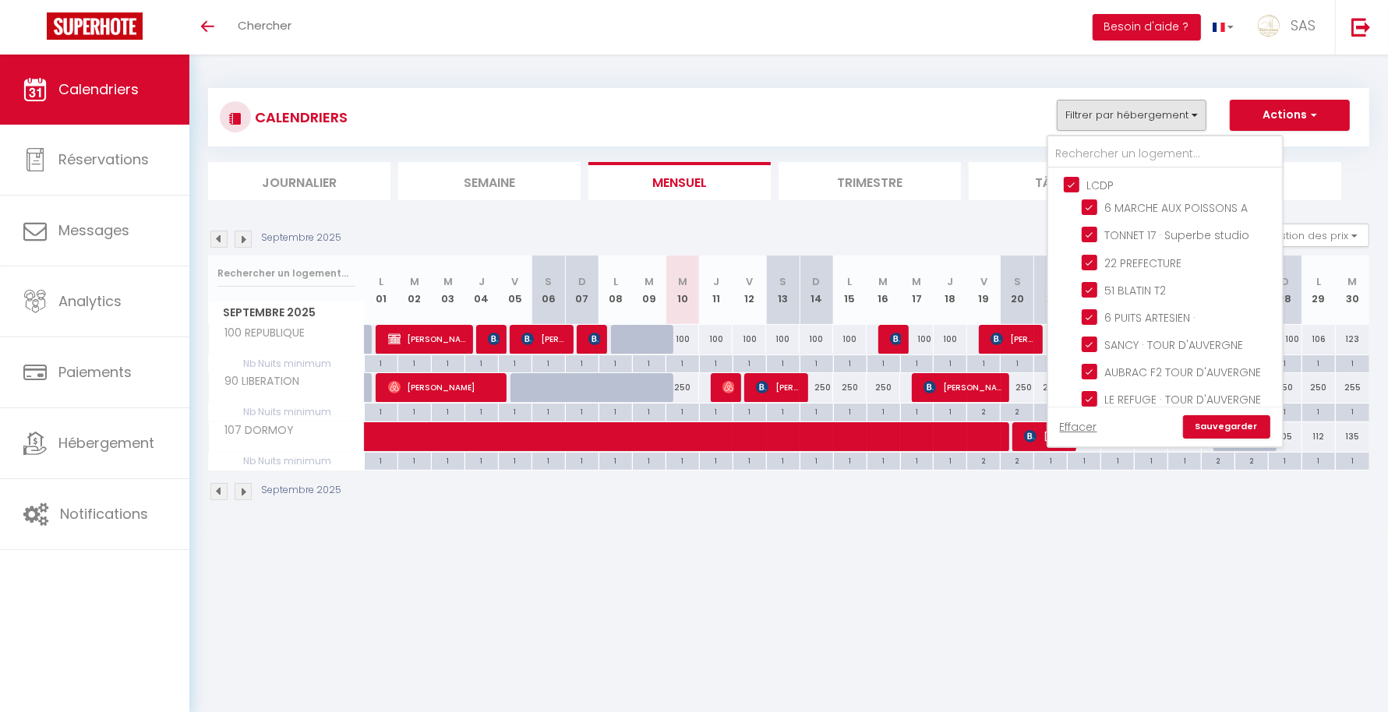
checkbox input "false"
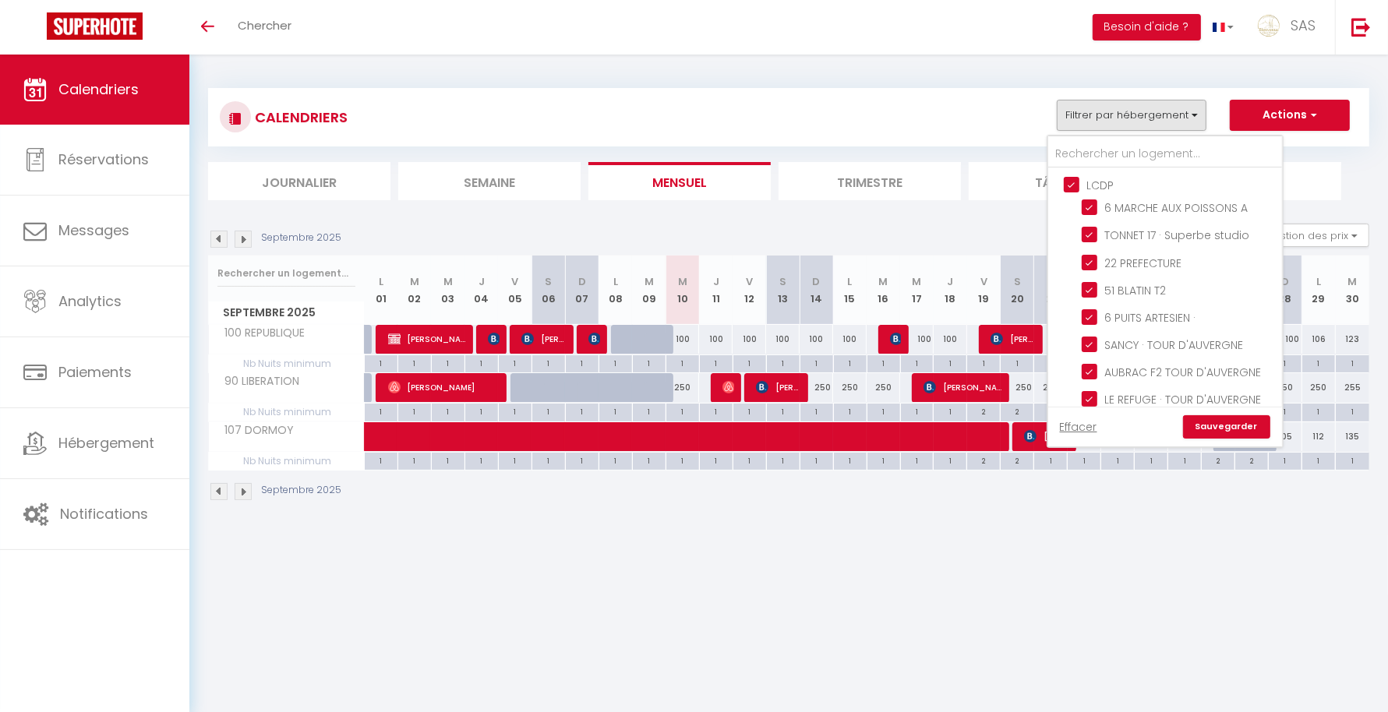
checkbox input "false"
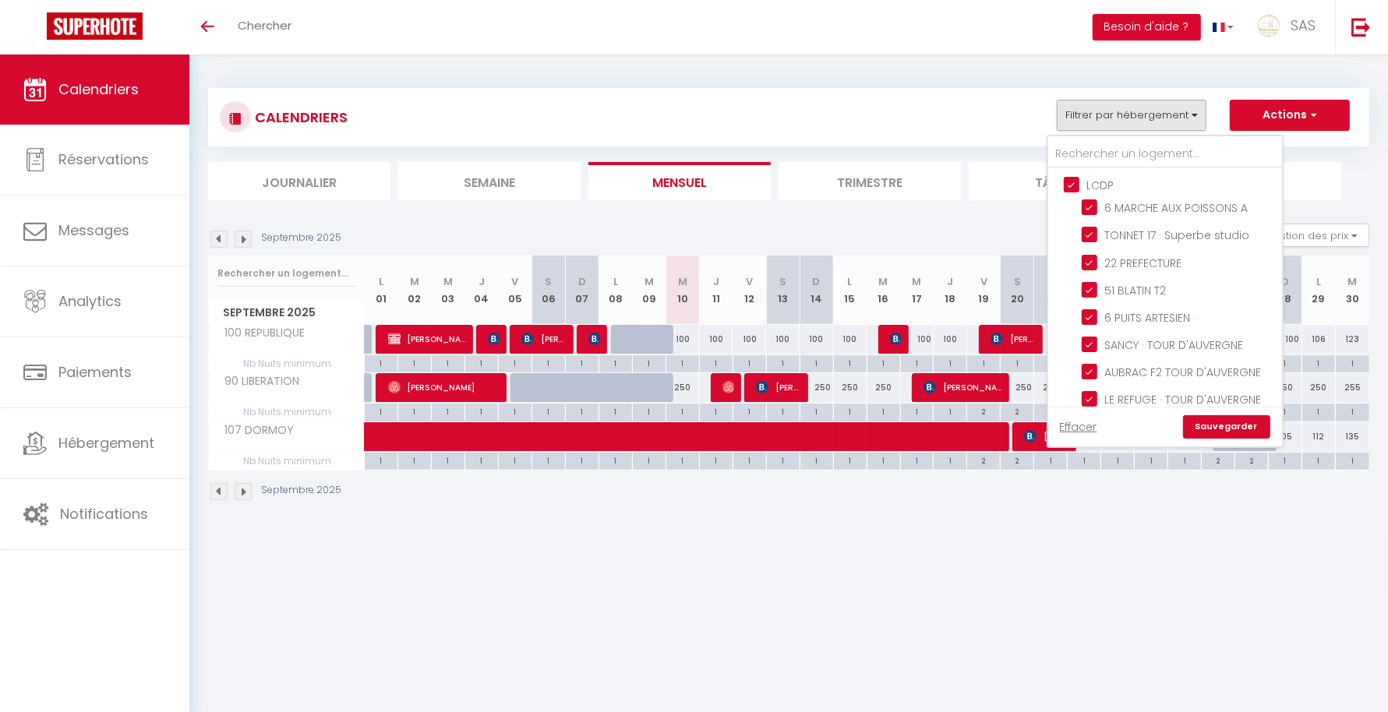
checkbox input "false"
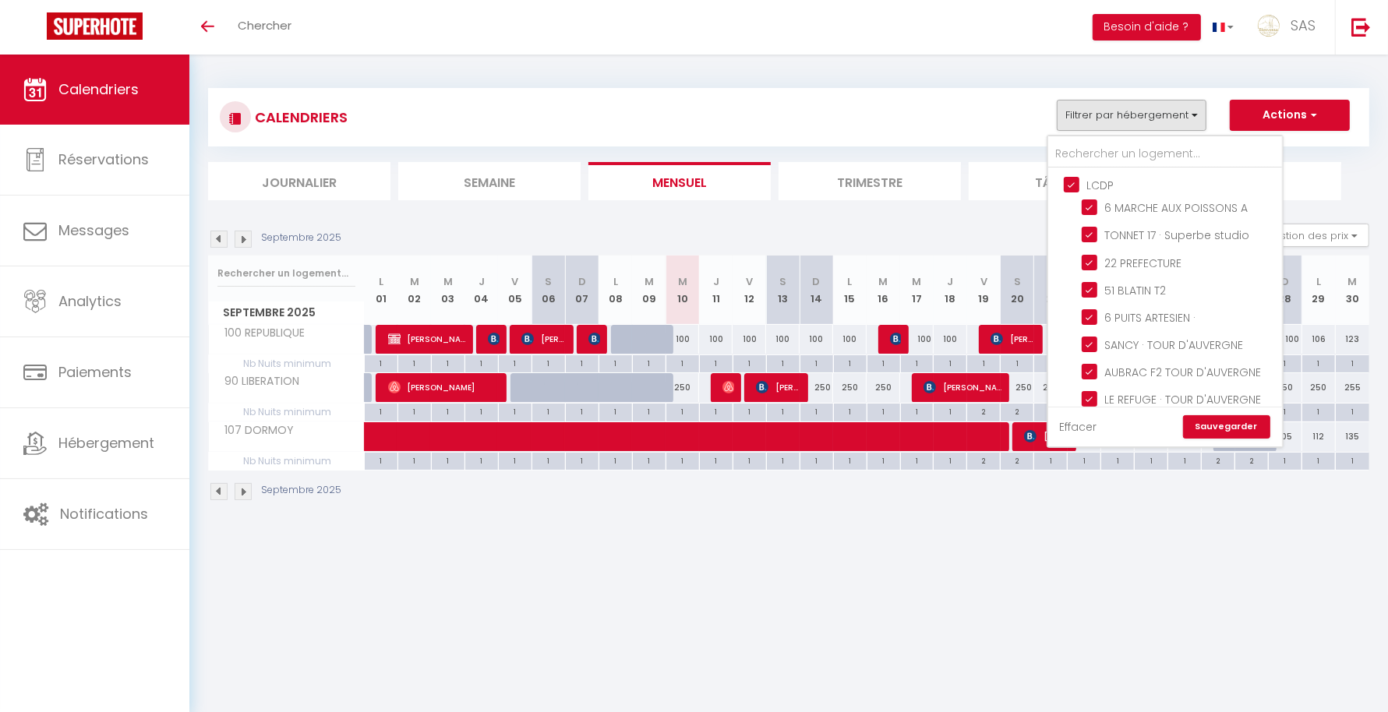
click at [1094, 425] on link "Effacer" at bounding box center [1078, 426] width 37 height 17
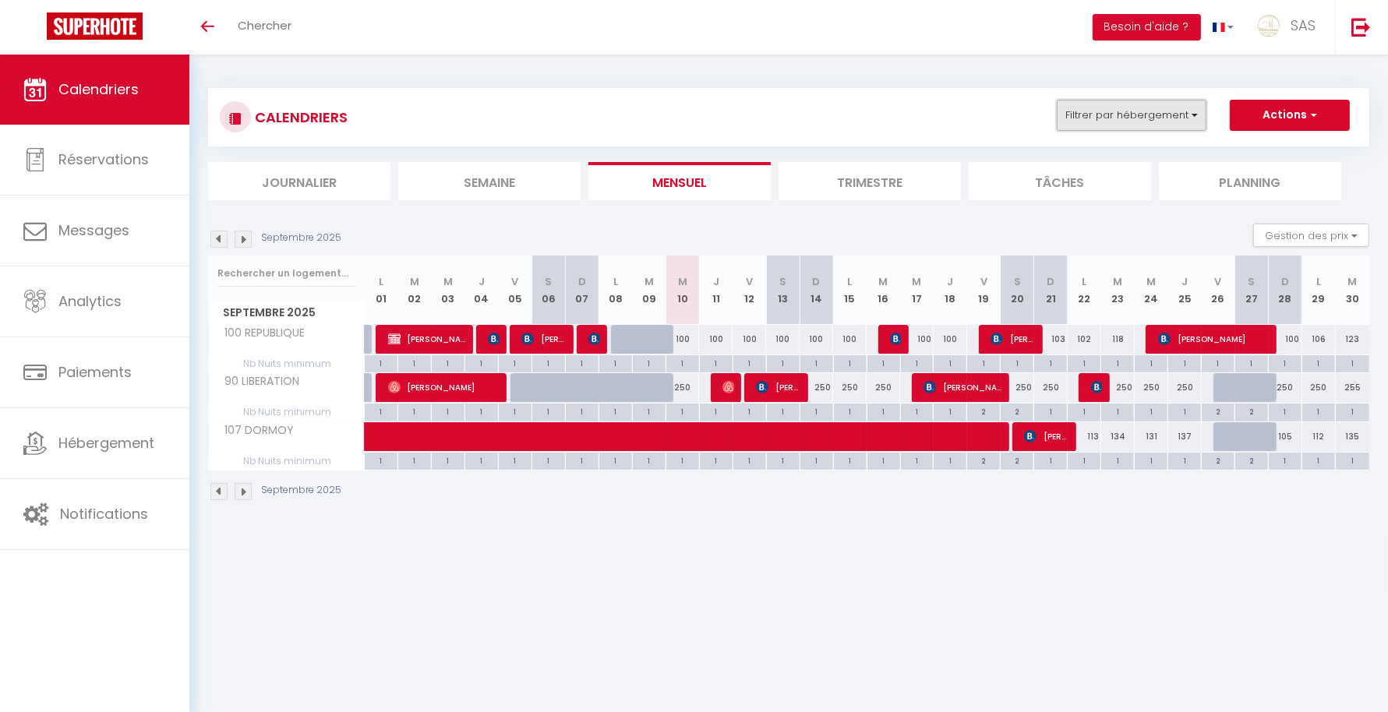
click at [1130, 114] on button "Filtrer par hébergement" at bounding box center [1132, 115] width 150 height 31
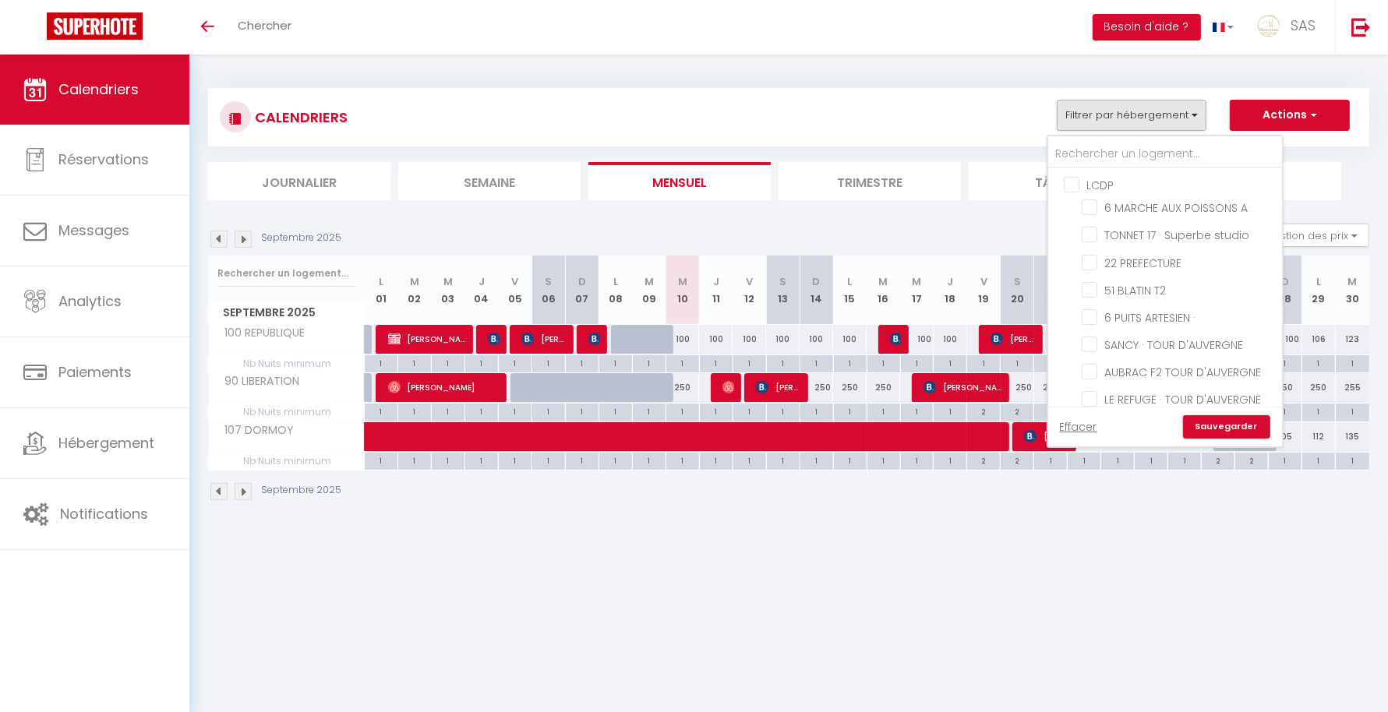
click at [1227, 429] on link "Sauvegarder" at bounding box center [1226, 426] width 87 height 23
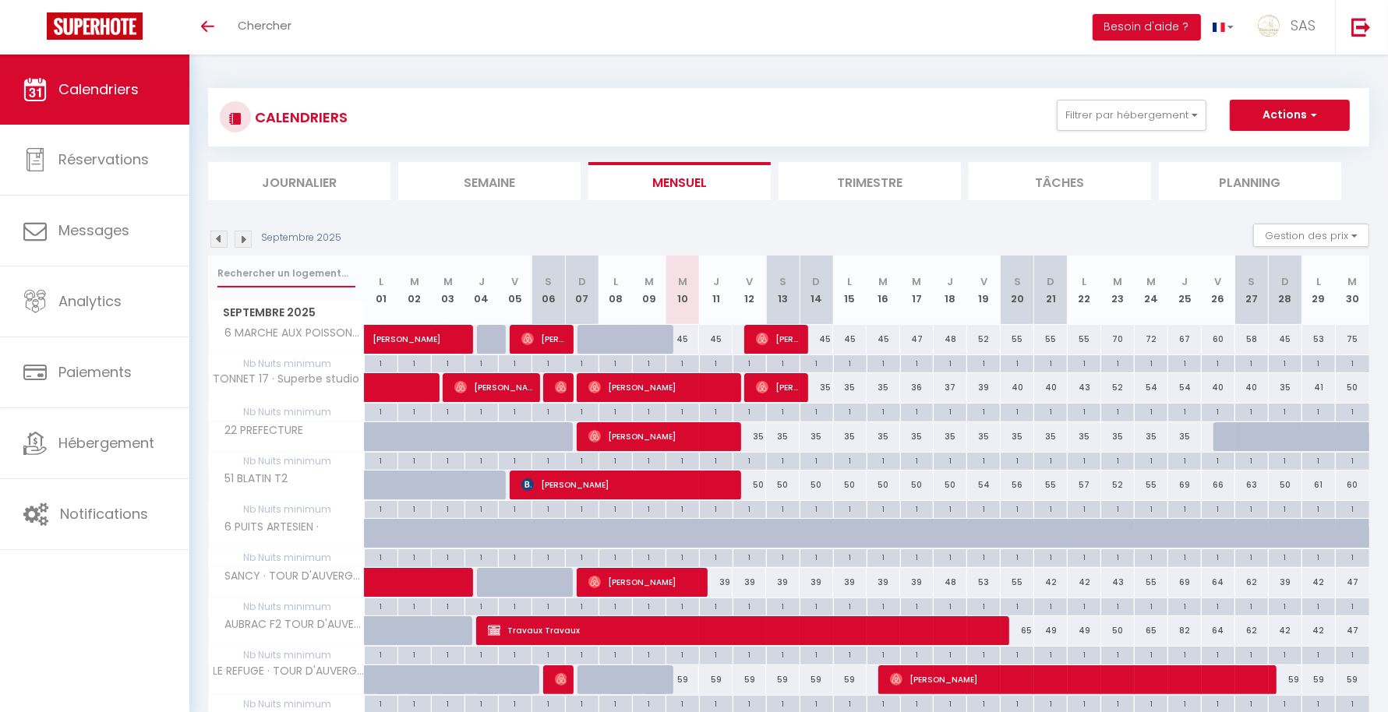
click at [298, 273] on input "text" at bounding box center [286, 274] width 138 height 28
type input "TOUR"
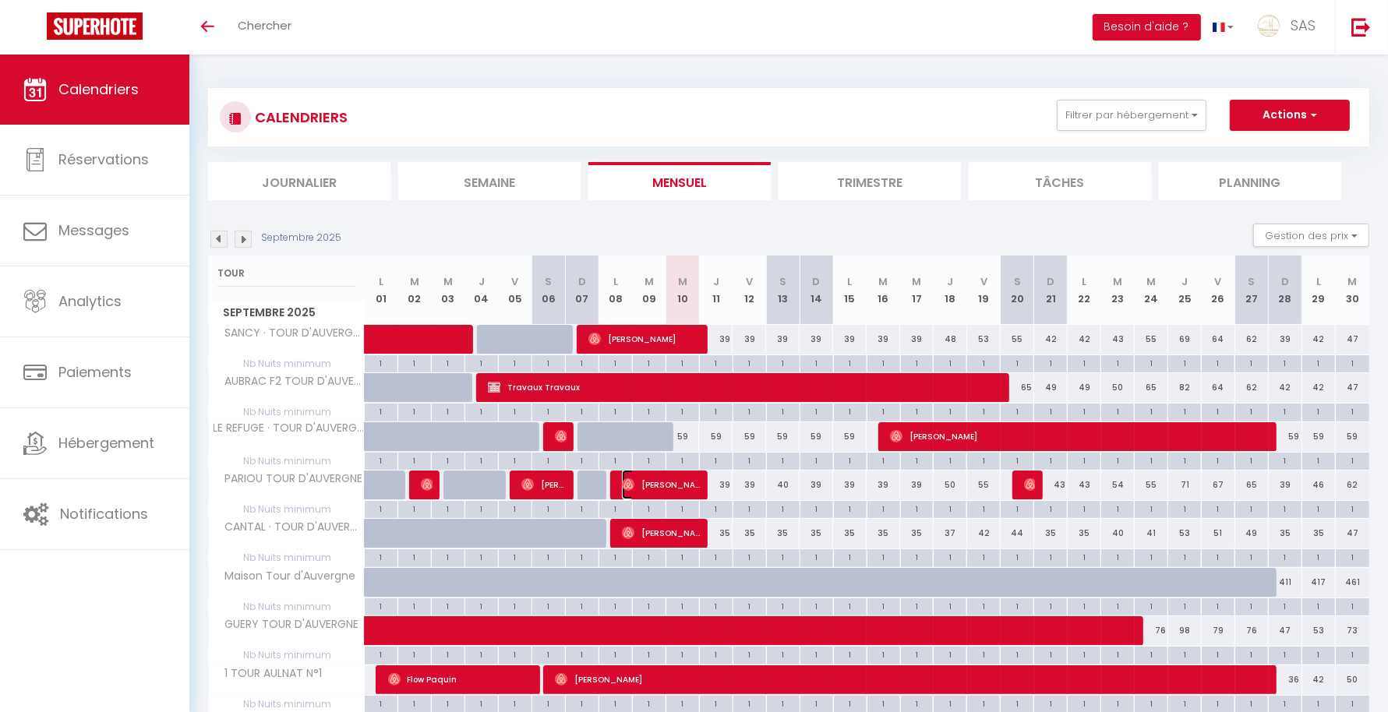
click at [691, 485] on span "[PERSON_NAME]" at bounding box center [661, 485] width 78 height 30
click at [0, 0] on div at bounding box center [0, 0] width 0 height 0
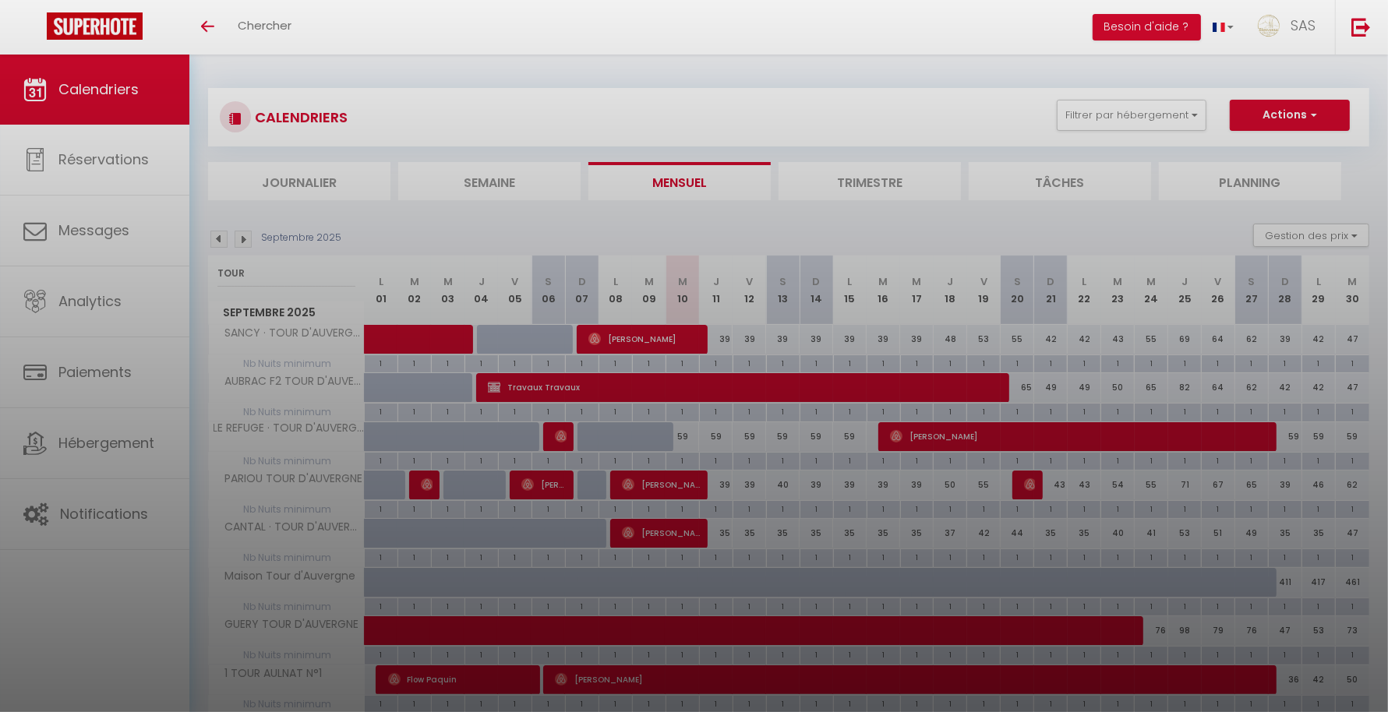
type input "undefined aN undefined NaN"
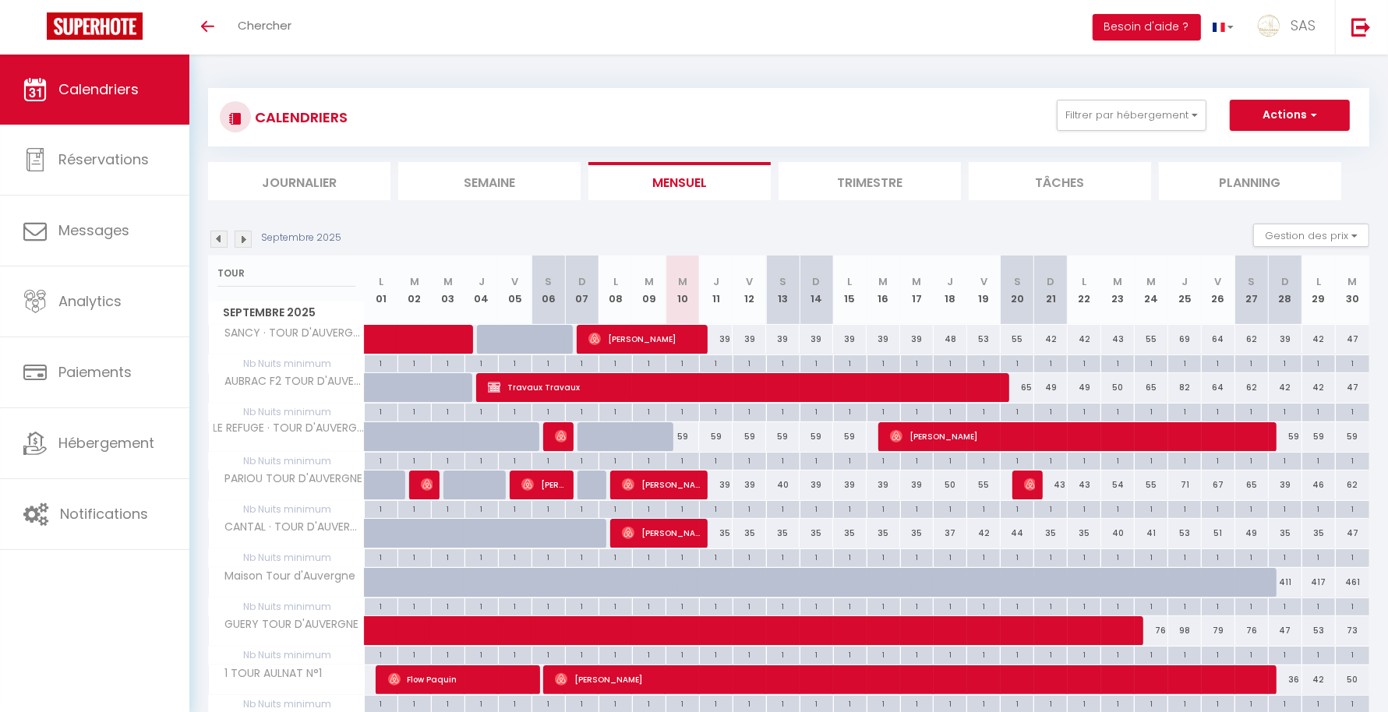
click at [883, 554] on div "1" at bounding box center [883, 556] width 33 height 15
type input "1"
type input "[DATE] Septembre 2025"
type input "Mer 17 Septembre 2025"
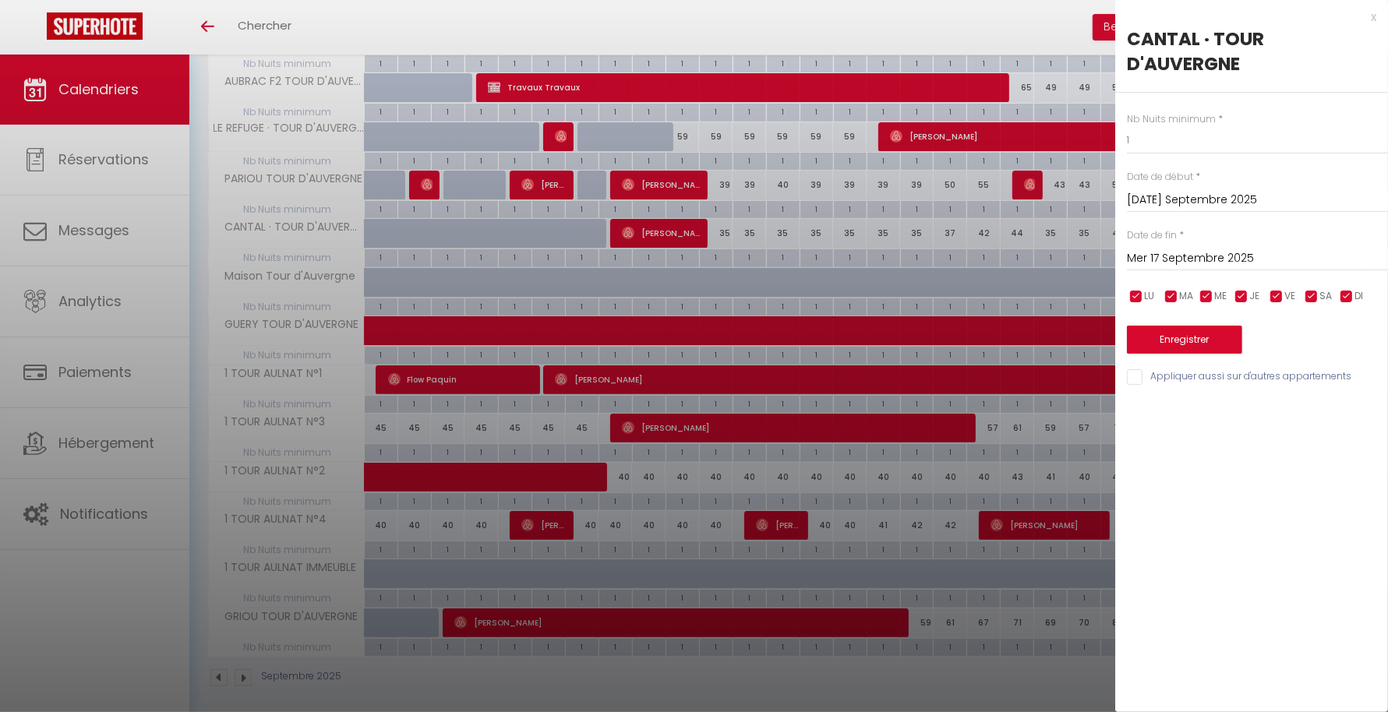
scroll to position [295, 0]
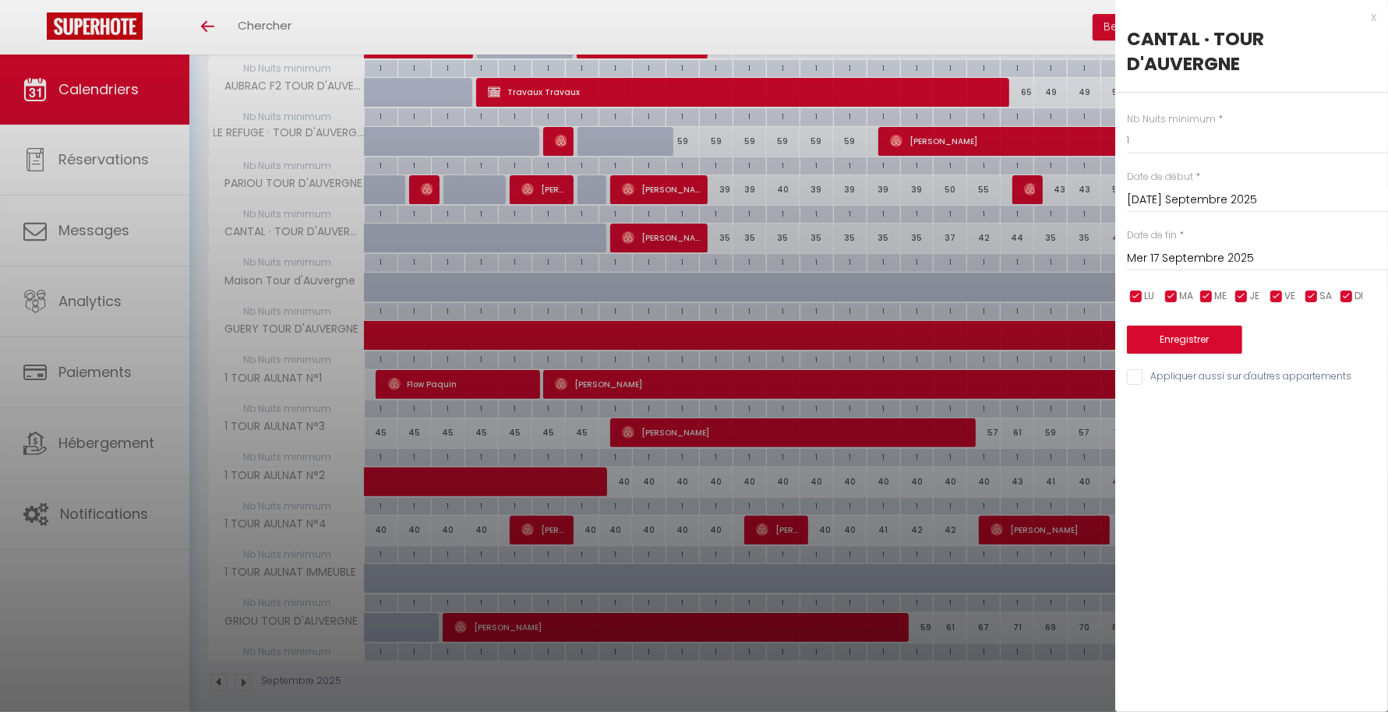
click at [850, 623] on div at bounding box center [694, 356] width 1388 height 712
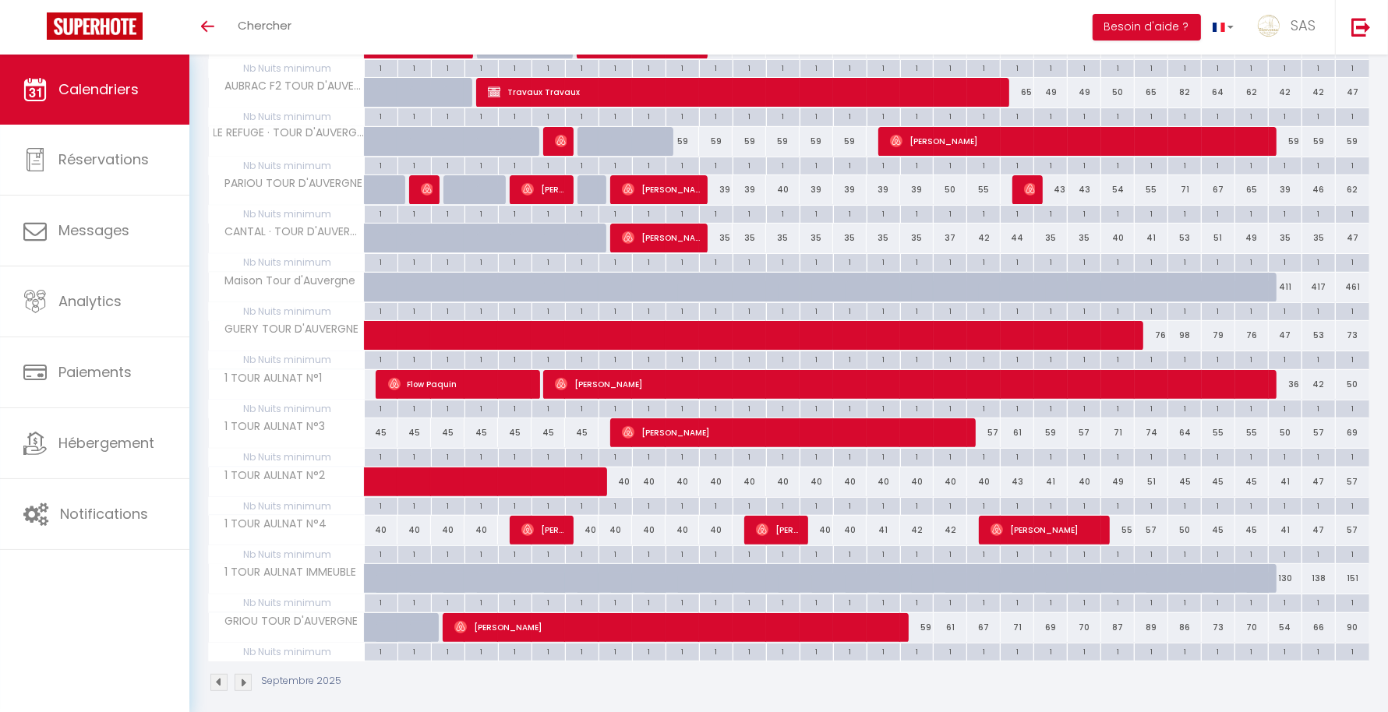
click at [869, 666] on div "Septembre 2025" at bounding box center [788, 685] width 1161 height 46
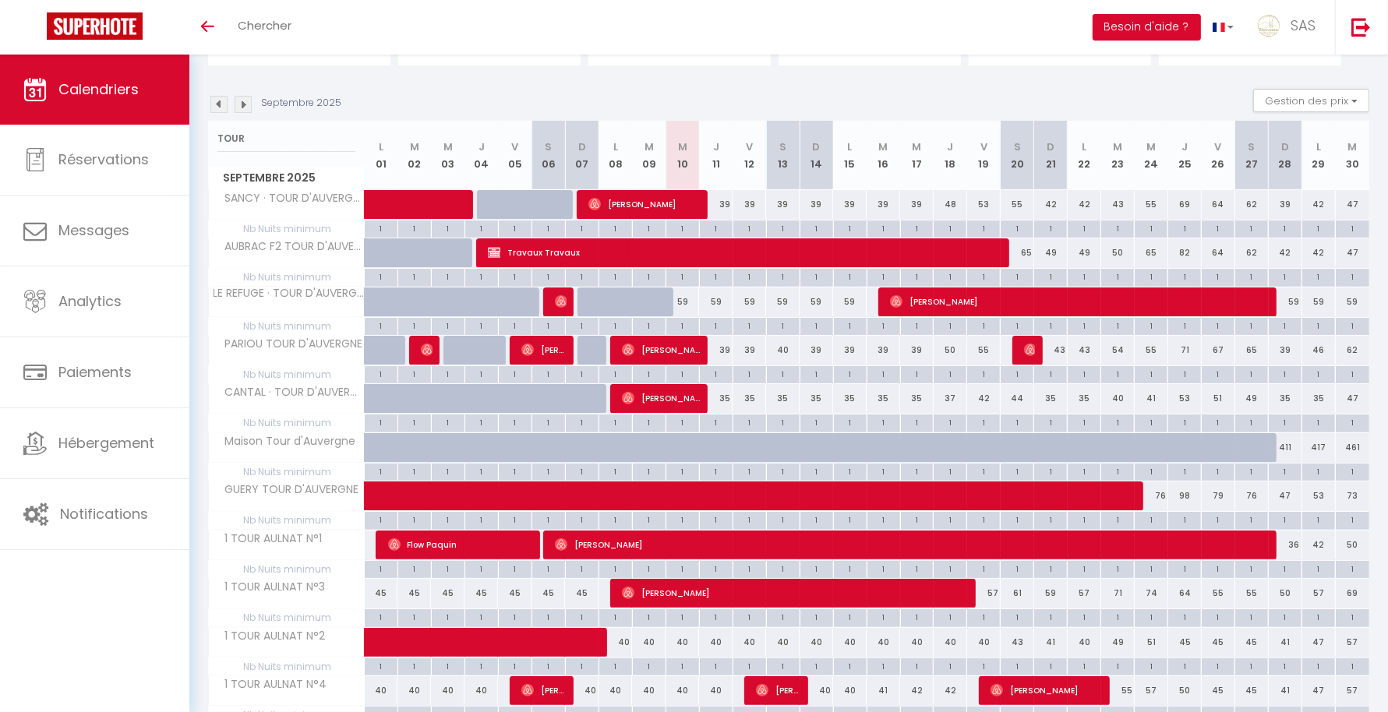
scroll to position [134, 0]
